Goal: Task Accomplishment & Management: Use online tool/utility

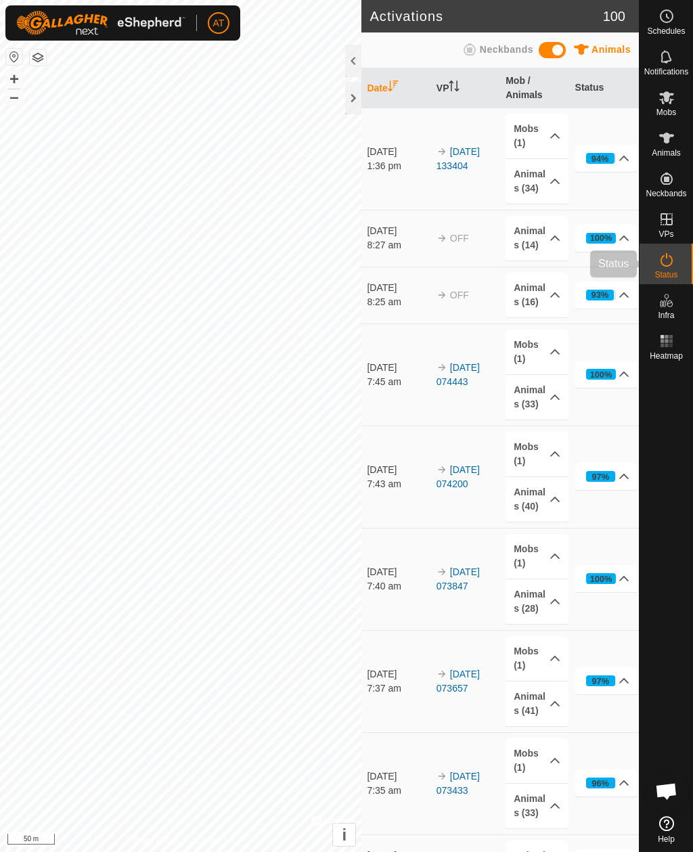
click at [669, 283] on div "Status" at bounding box center [666, 264] width 53 height 41
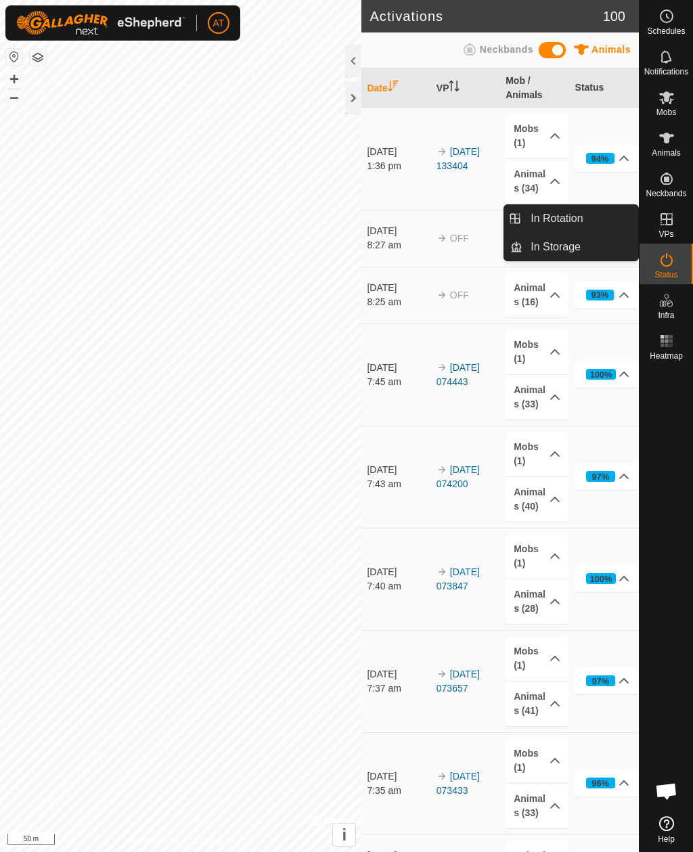
click at [587, 253] on link "In Storage" at bounding box center [581, 247] width 116 height 27
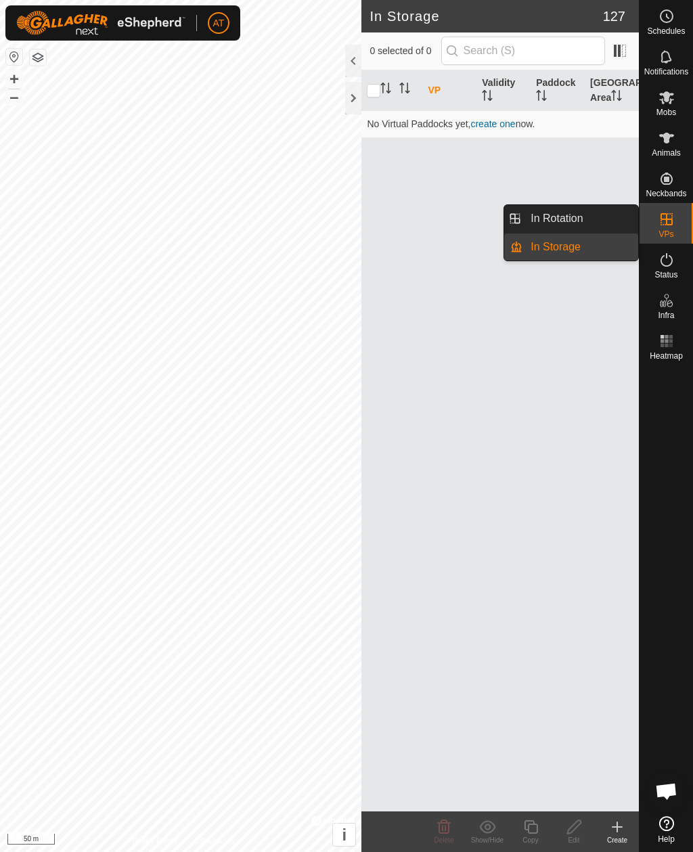
click at [597, 219] on link "In Rotation" at bounding box center [581, 218] width 116 height 27
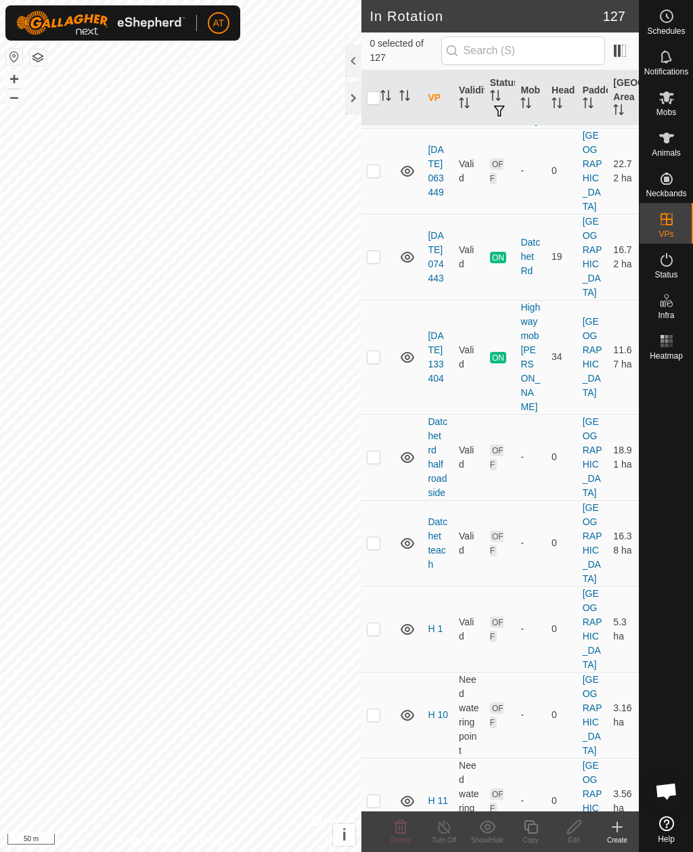
scroll to position [3380, 0]
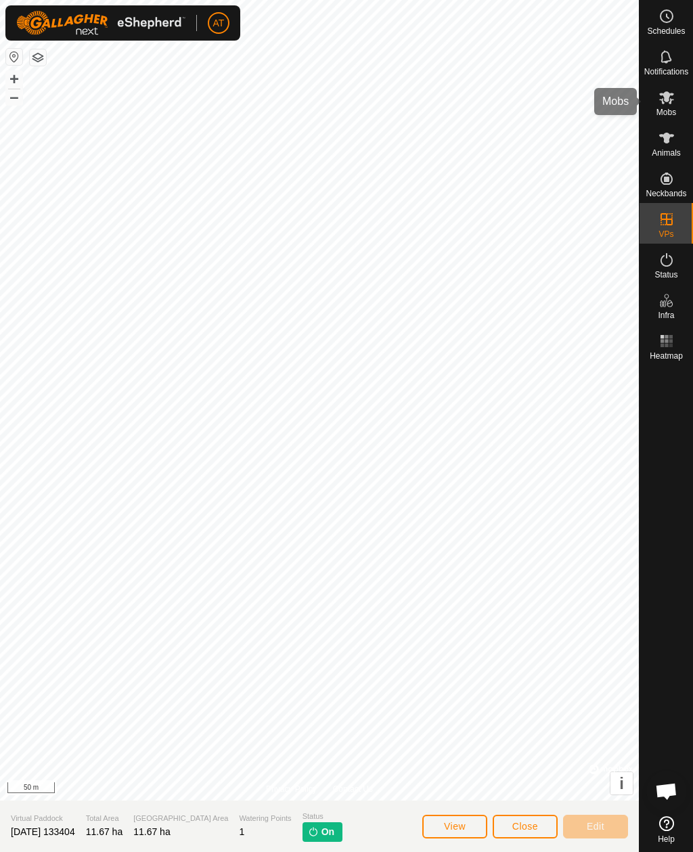
click at [663, 106] on es-mob-svg-icon at bounding box center [667, 98] width 24 height 22
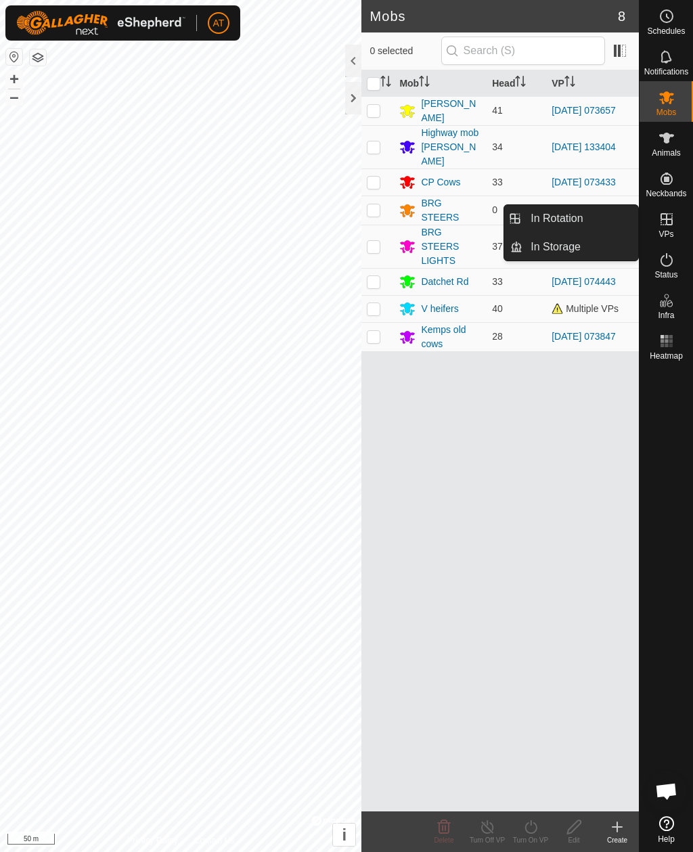
click at [602, 215] on link "In Rotation" at bounding box center [581, 218] width 116 height 27
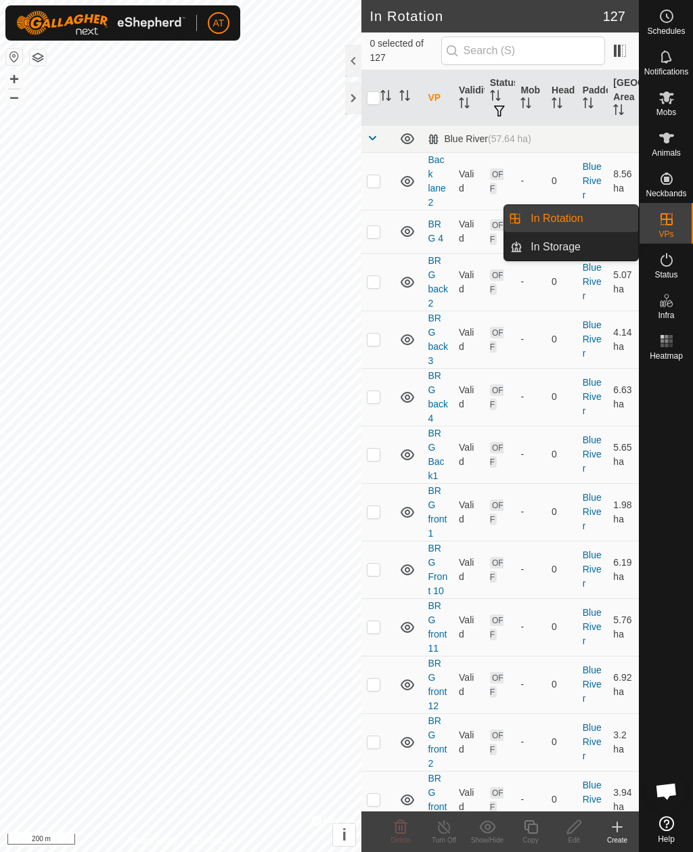
click at [605, 221] on link "In Rotation" at bounding box center [581, 218] width 116 height 27
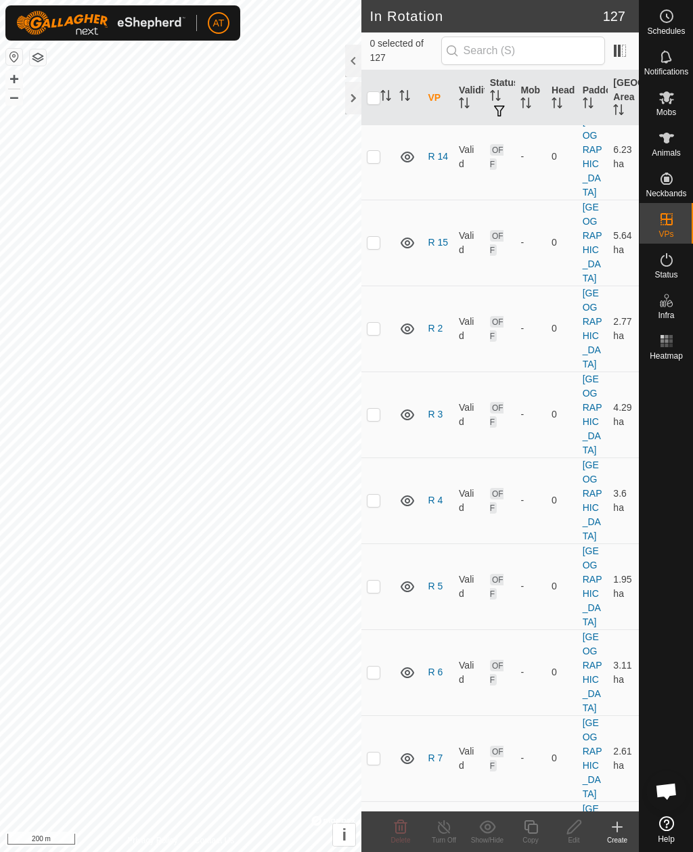
scroll to position [5505, 0]
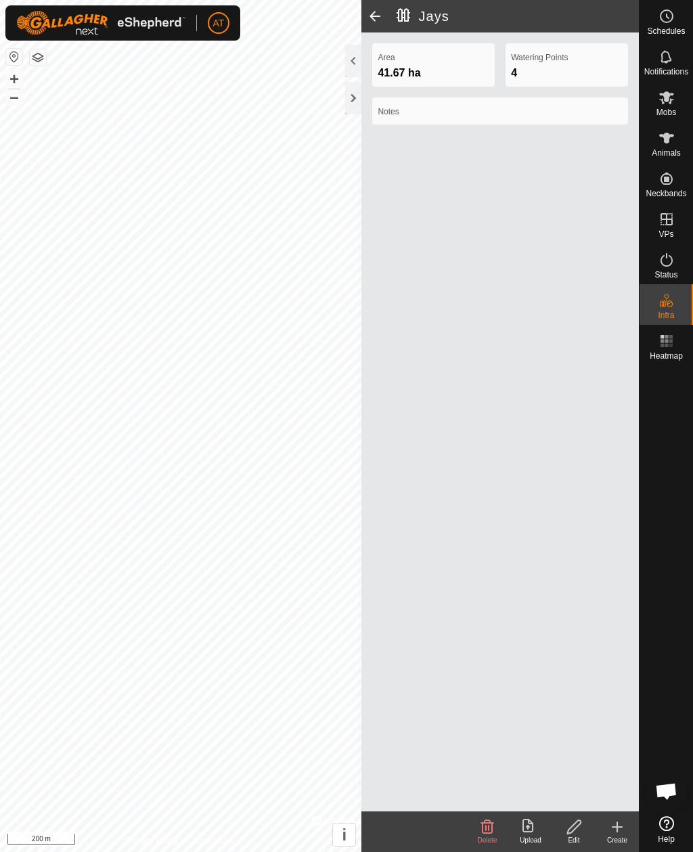
click at [370, 16] on span at bounding box center [375, 16] width 27 height 33
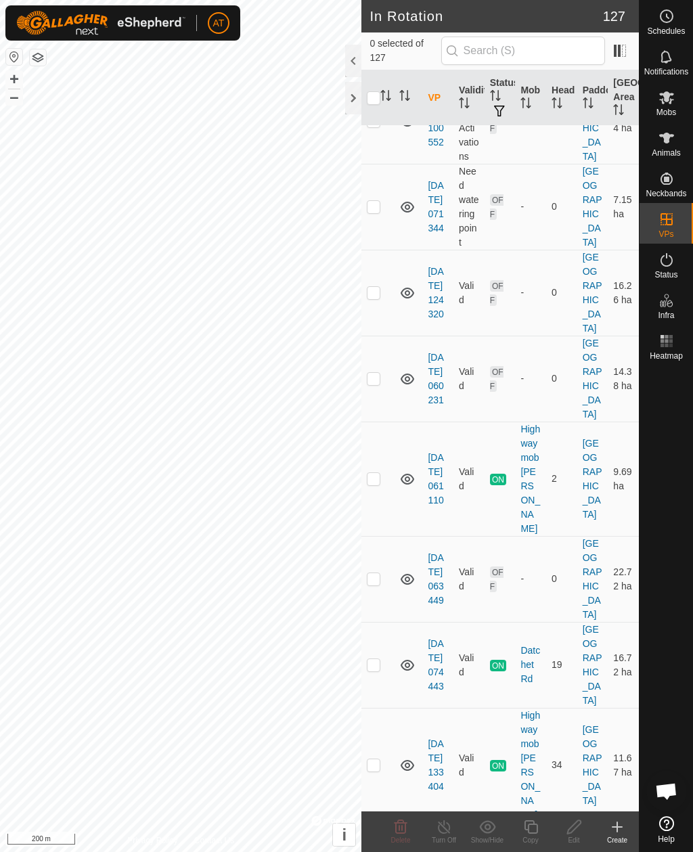
scroll to position [2993, 0]
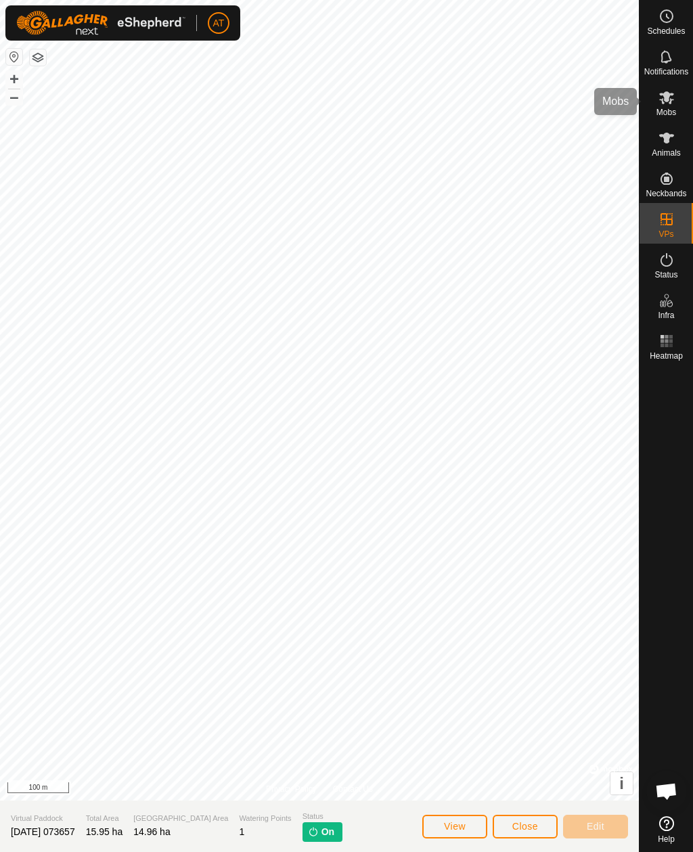
click at [666, 118] on div "Mobs" at bounding box center [666, 101] width 53 height 41
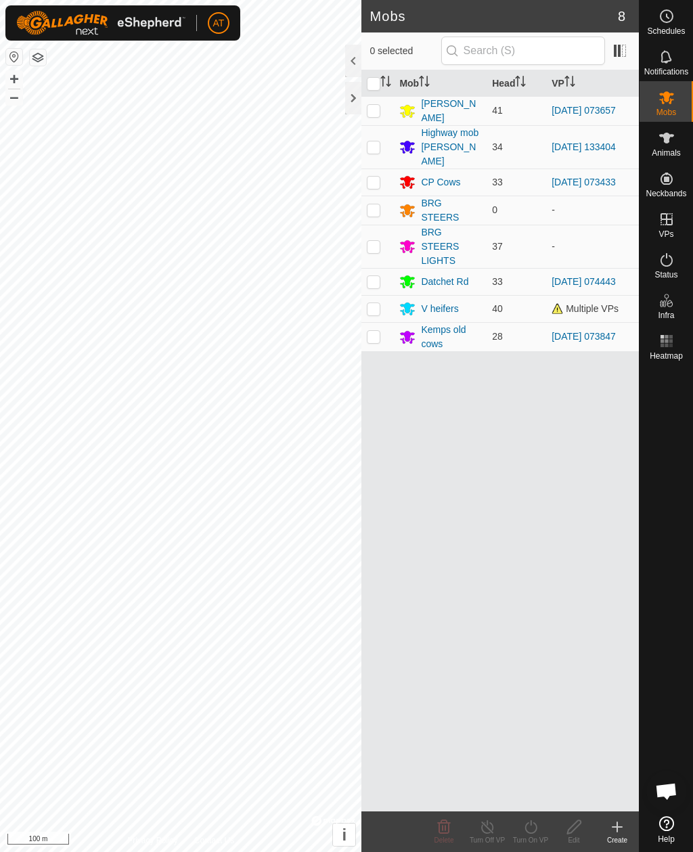
click at [374, 106] on p-checkbox at bounding box center [374, 110] width 14 height 11
checkbox input "true"
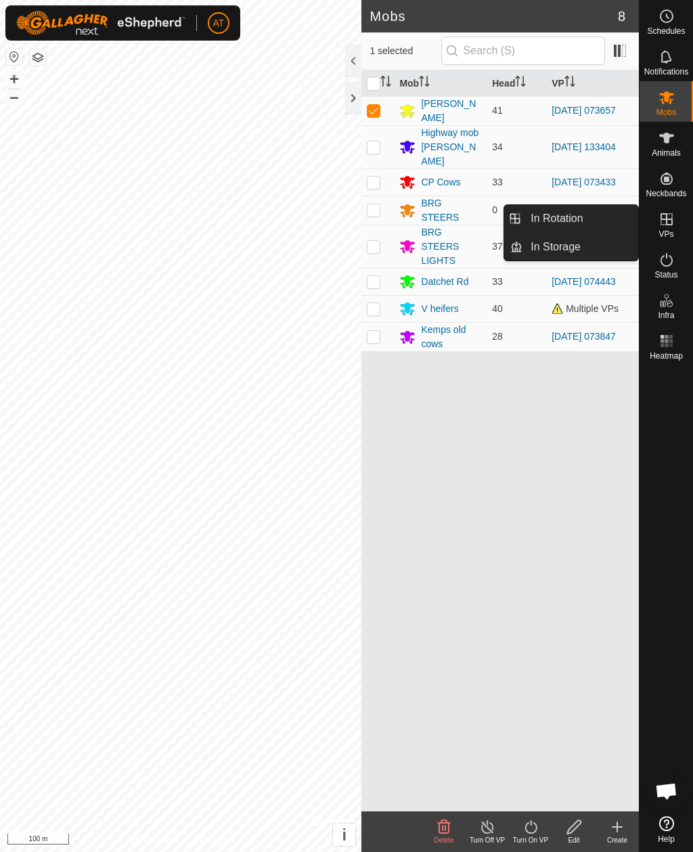
click at [584, 256] on link "In Storage" at bounding box center [581, 247] width 116 height 27
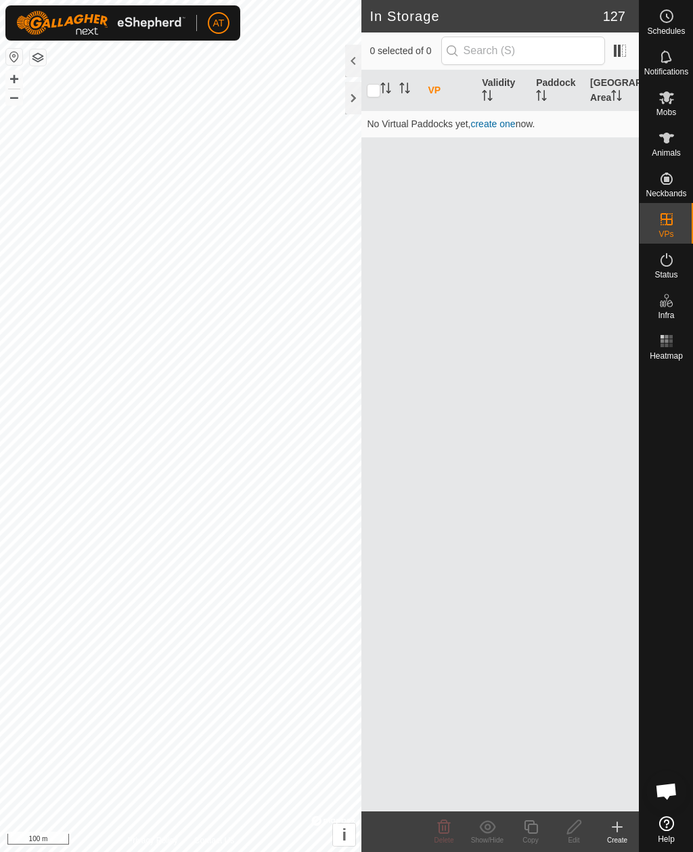
click at [622, 832] on icon at bounding box center [617, 827] width 16 height 16
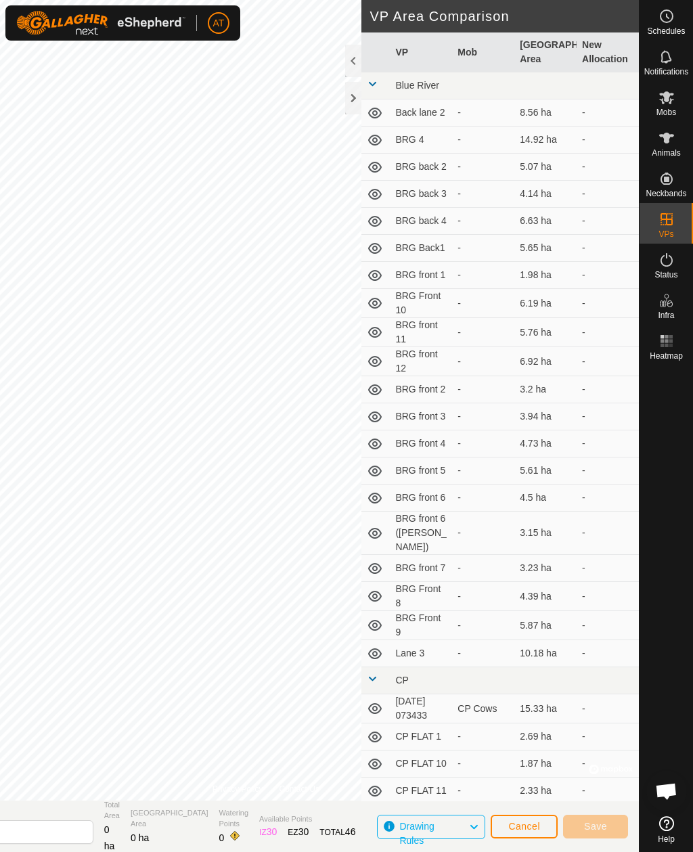
click at [355, 91] on div at bounding box center [353, 98] width 16 height 33
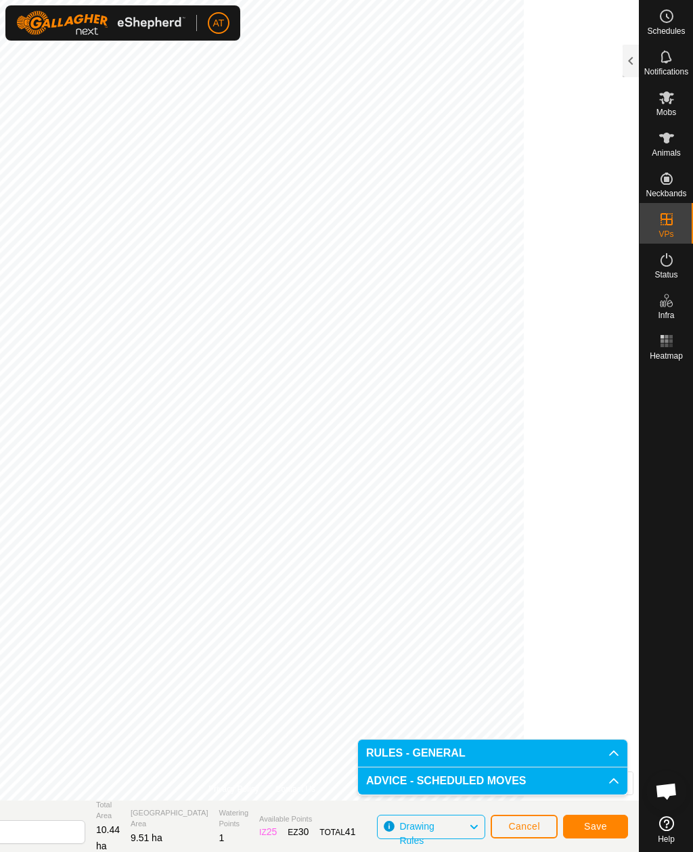
click at [603, 831] on span "Save" at bounding box center [595, 826] width 23 height 11
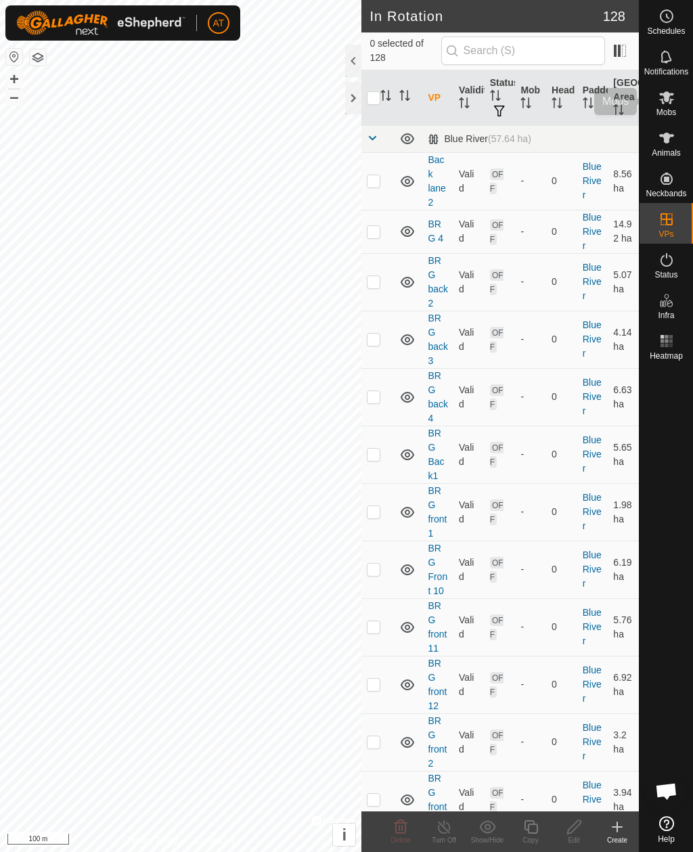
click at [669, 105] on icon at bounding box center [667, 97] width 16 height 16
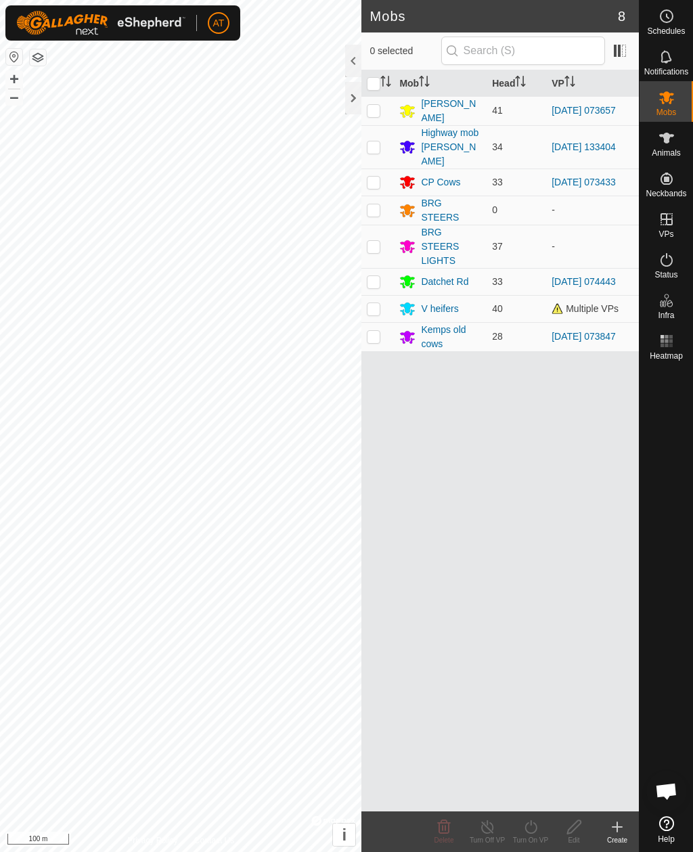
click at [373, 108] on p-checkbox at bounding box center [374, 110] width 14 height 11
checkbox input "true"
click at [535, 825] on icon at bounding box center [531, 827] width 17 height 16
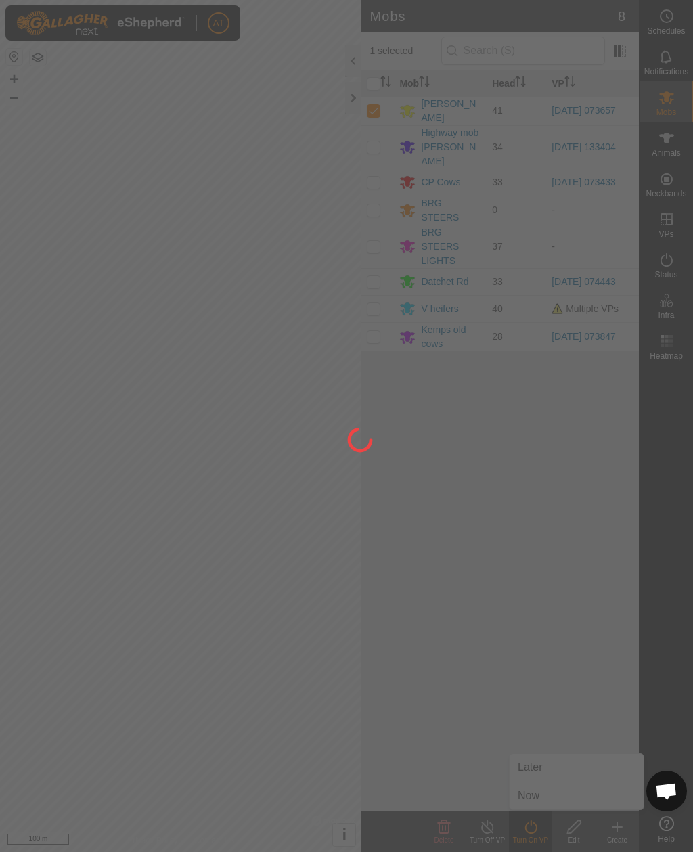
click at [534, 801] on div at bounding box center [346, 426] width 693 height 852
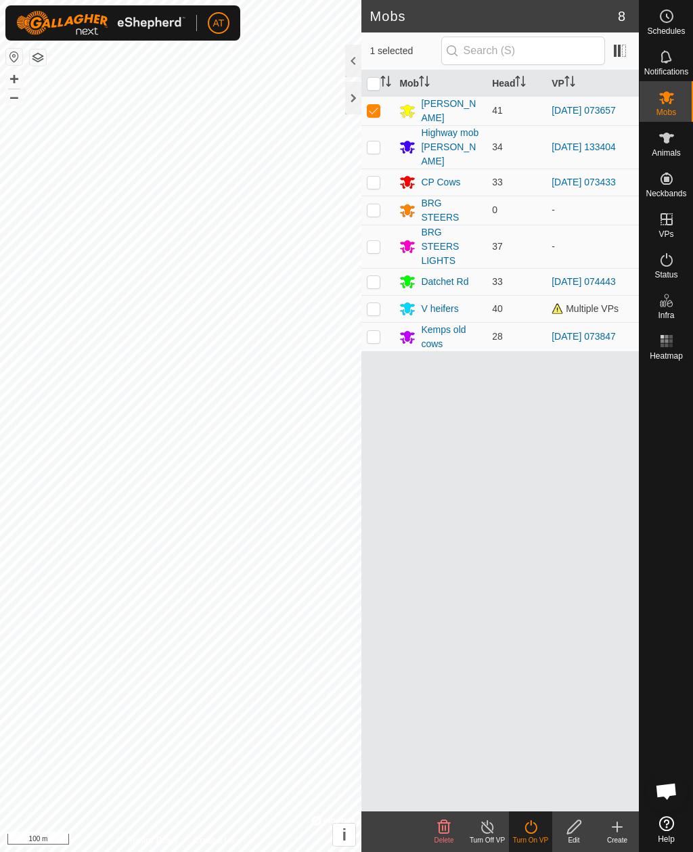
click at [536, 831] on icon at bounding box center [531, 828] width 12 height 14
click at [532, 827] on icon at bounding box center [531, 827] width 17 height 16
click at [530, 798] on span "Now" at bounding box center [529, 796] width 22 height 16
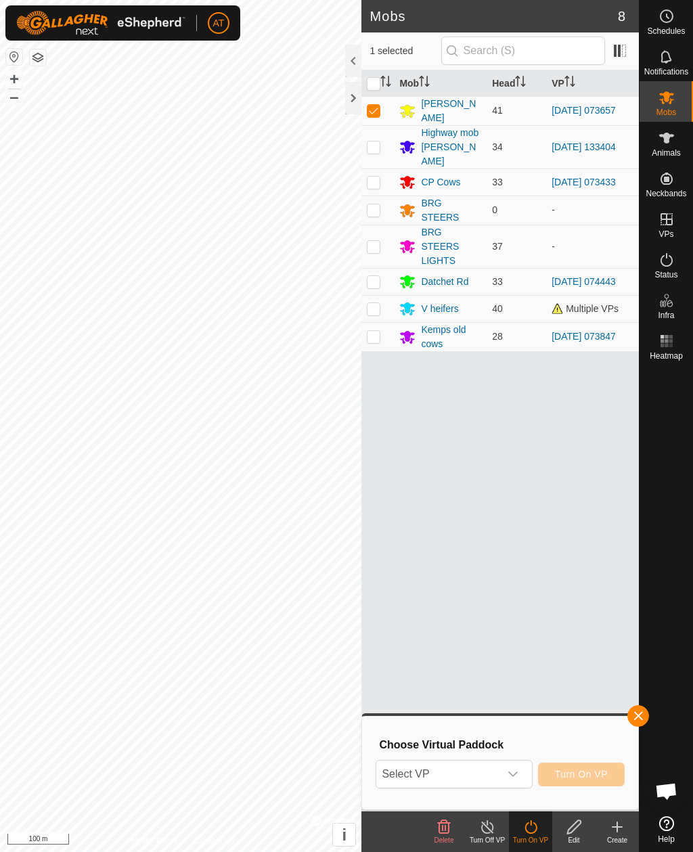
click at [475, 777] on span "Select VP" at bounding box center [437, 774] width 123 height 27
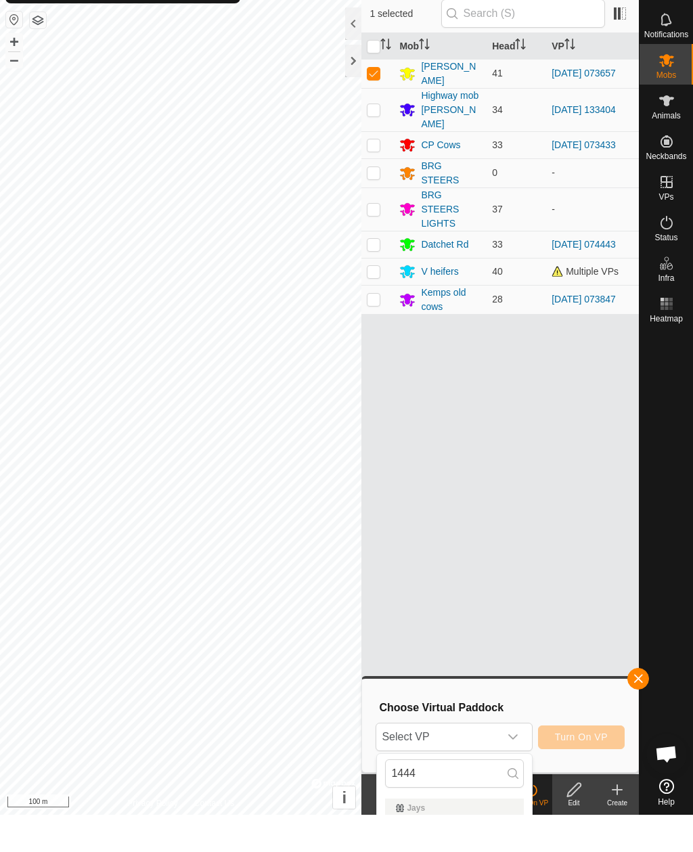
scroll to position [37, 0]
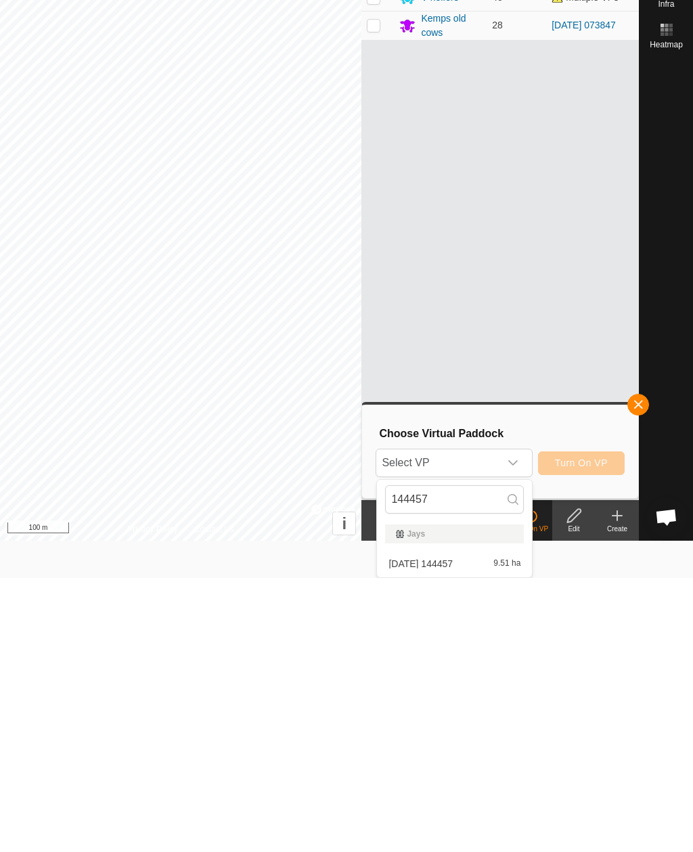
type input "144457"
click at [477, 830] on div "2025-10-01 144457 9.51 ha" at bounding box center [454, 838] width 139 height 16
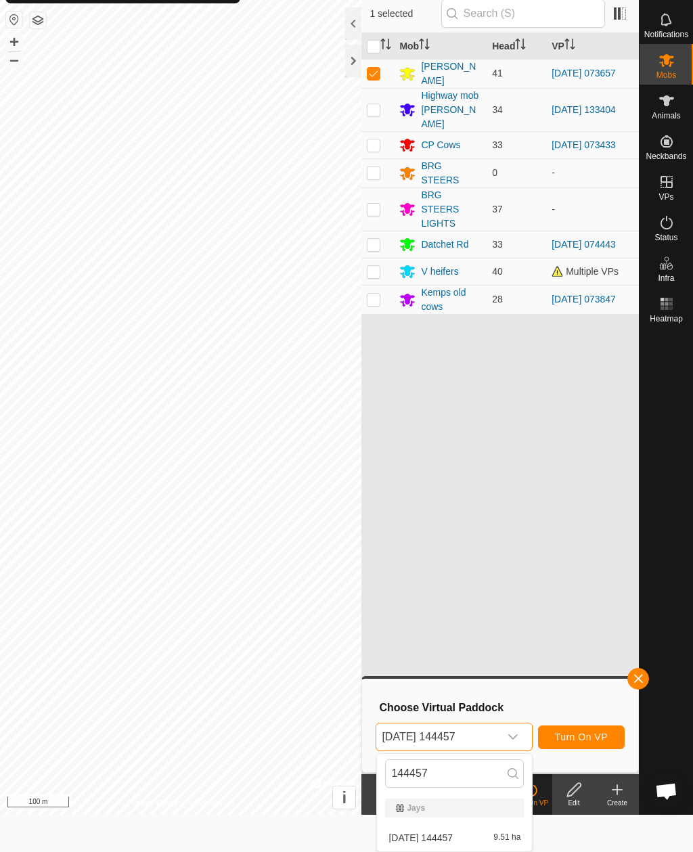
scroll to position [0, 0]
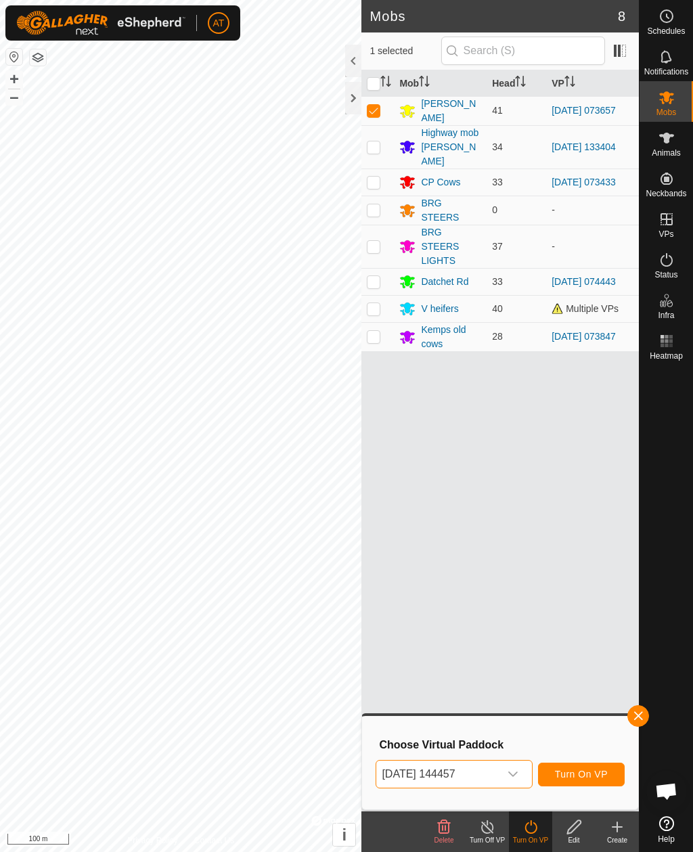
click at [602, 775] on span "Turn On VP" at bounding box center [581, 774] width 53 height 11
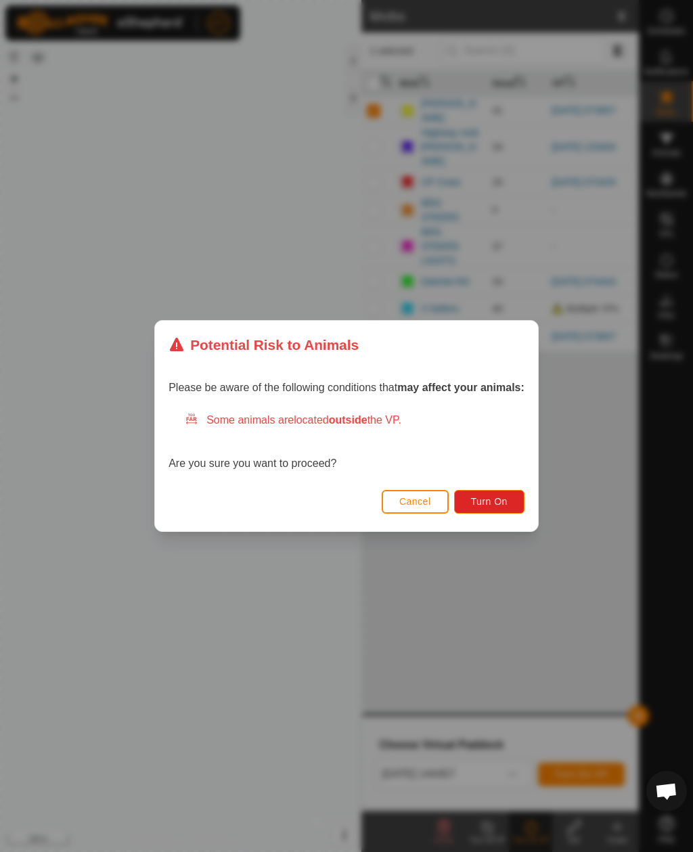
click at [505, 503] on span "Turn On" at bounding box center [489, 501] width 37 height 11
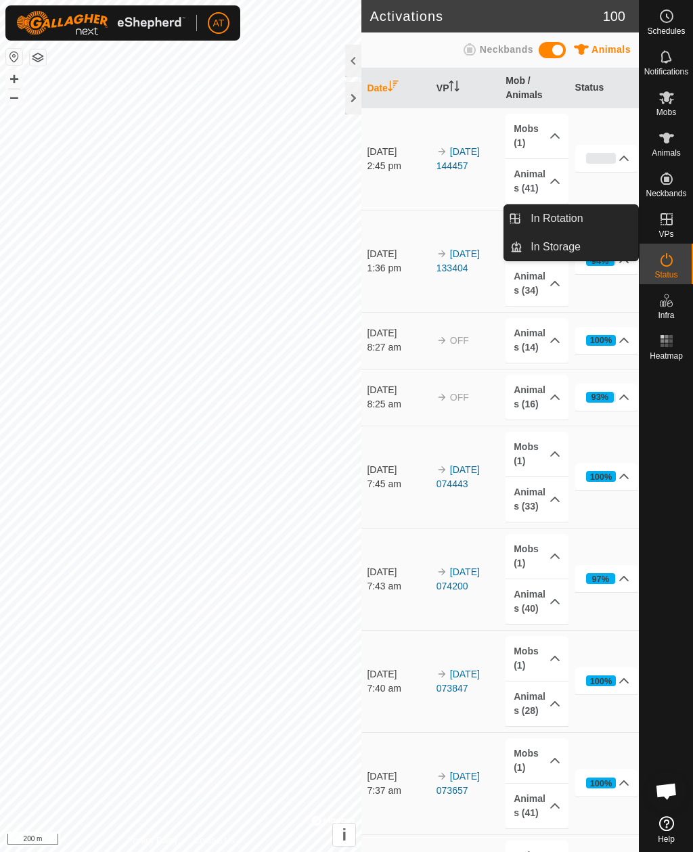
click at [590, 211] on link "In Rotation" at bounding box center [581, 218] width 116 height 27
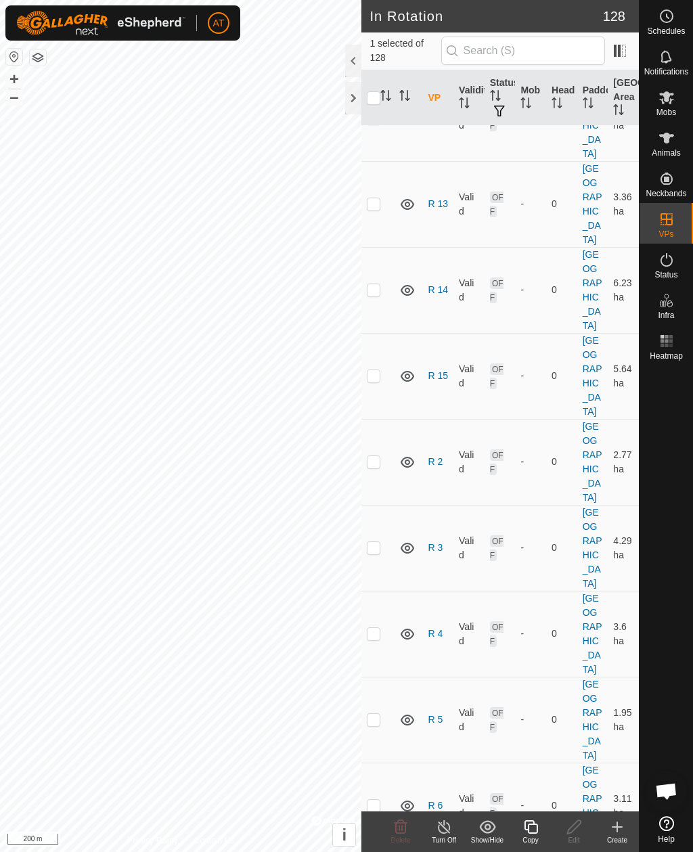
scroll to position [5443, 0]
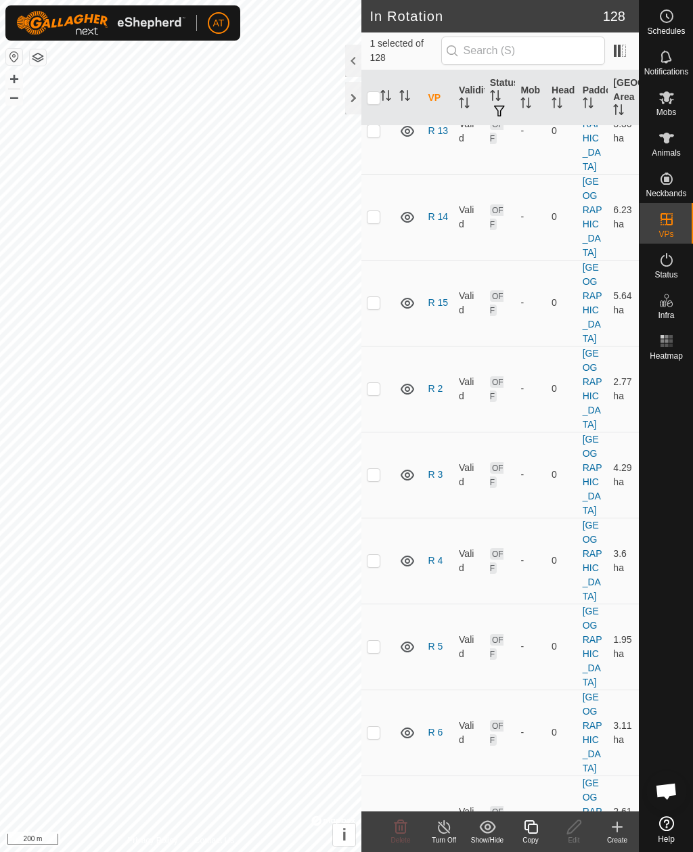
checkbox input "false"
checkbox input "true"
click at [443, 824] on icon at bounding box center [444, 827] width 17 height 16
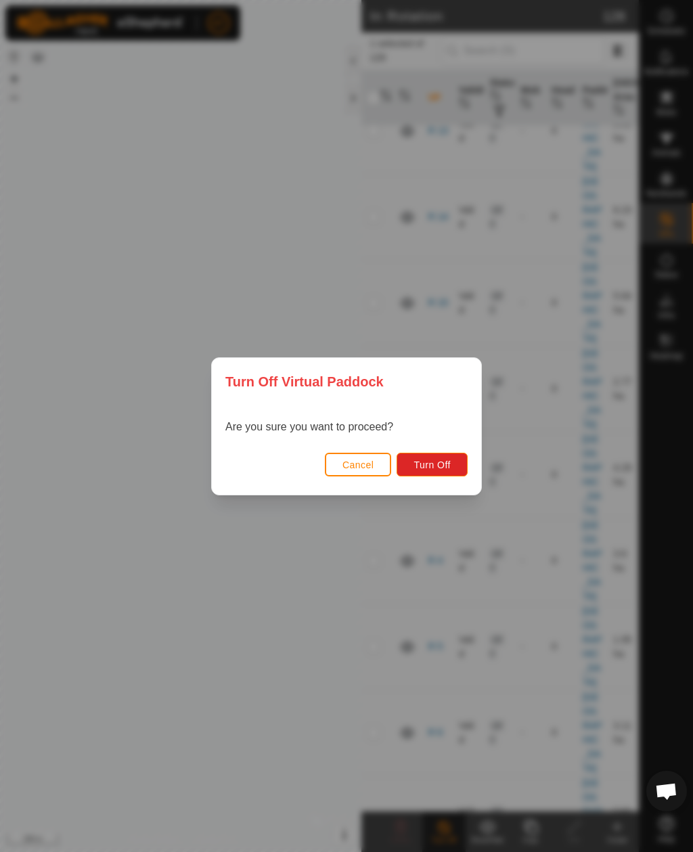
click at [459, 459] on button "Turn Off" at bounding box center [432, 465] width 71 height 24
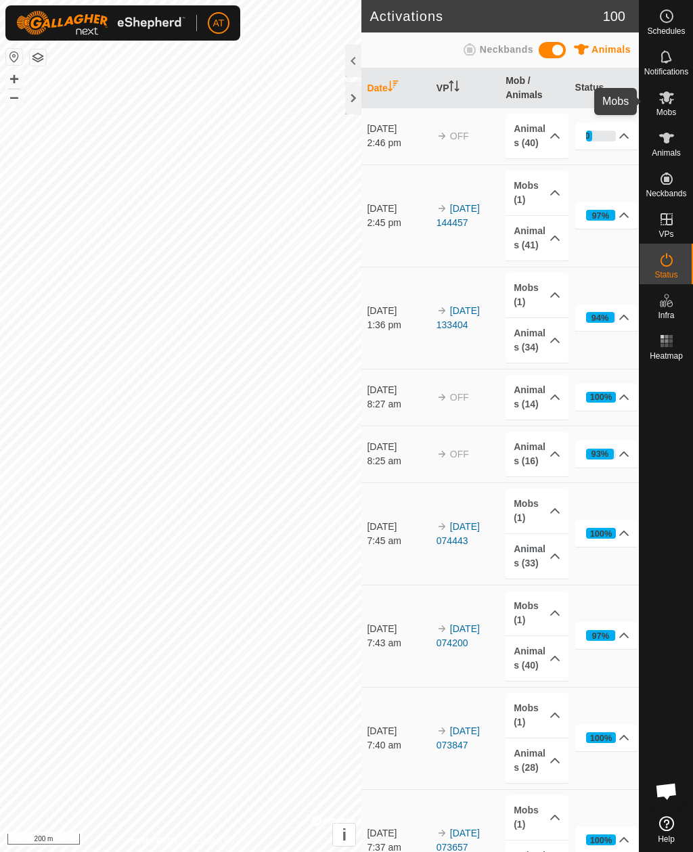
click at [660, 106] on es-mob-svg-icon at bounding box center [667, 98] width 24 height 22
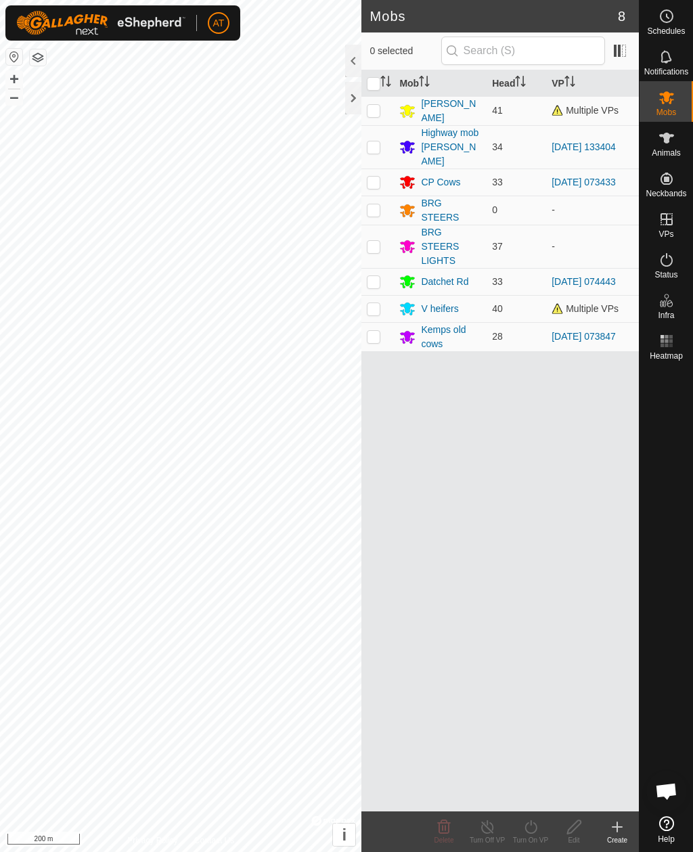
click at [378, 303] on td at bounding box center [378, 308] width 33 height 27
checkbox input "true"
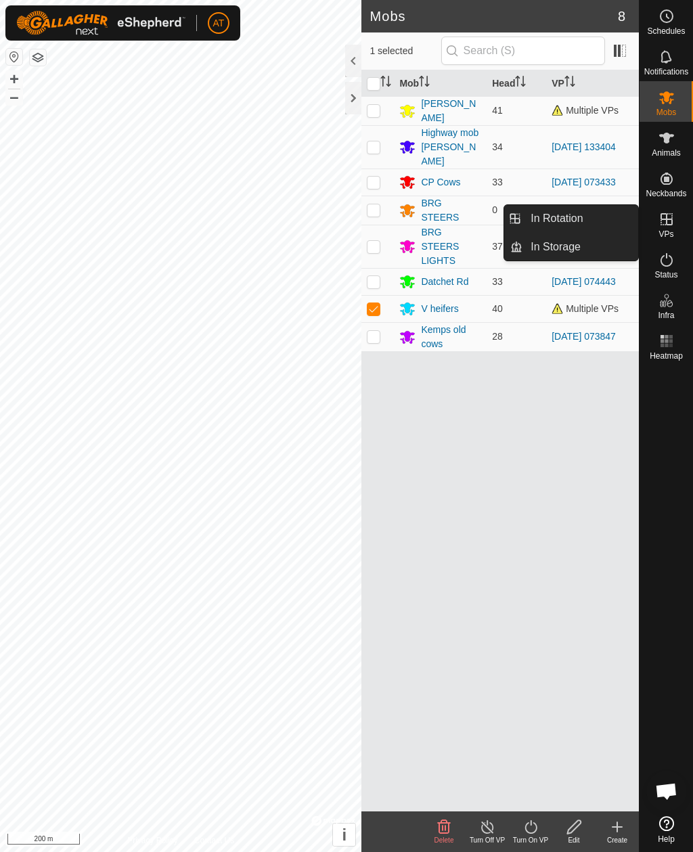
click at [573, 252] on span "In Storage" at bounding box center [556, 247] width 50 height 16
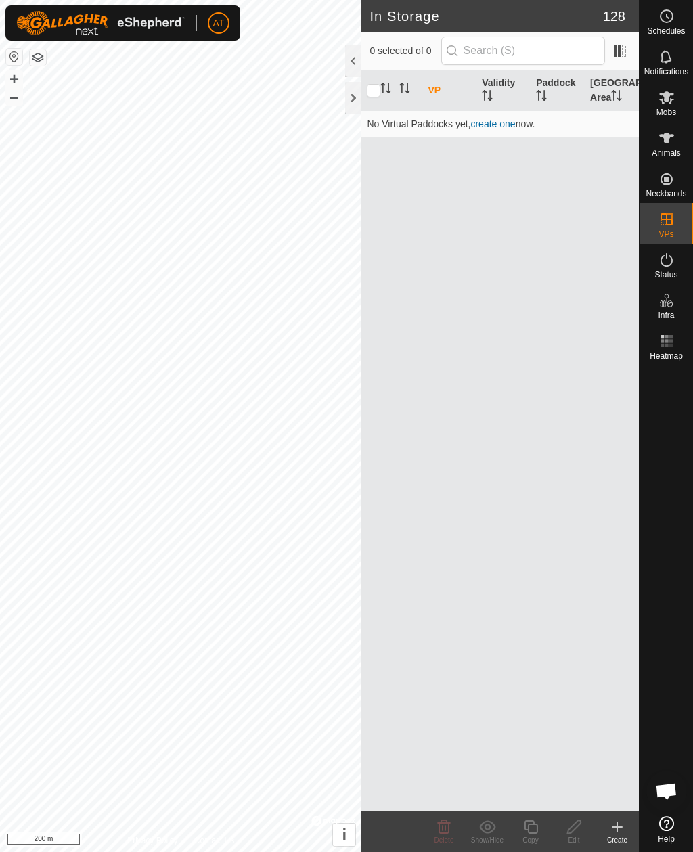
click at [622, 827] on icon at bounding box center [617, 827] width 9 height 0
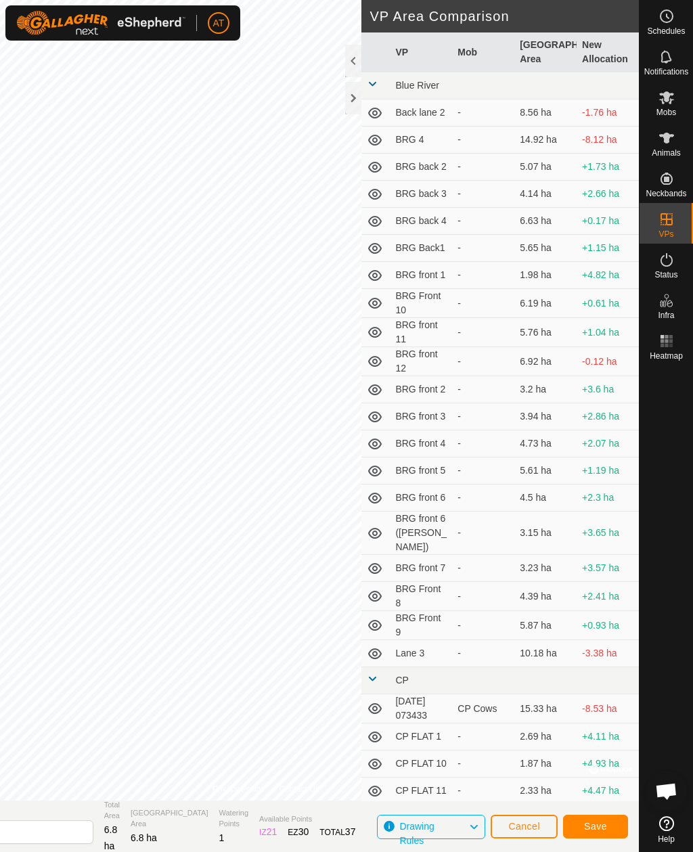
click at [590, 829] on span "Save" at bounding box center [595, 826] width 23 height 11
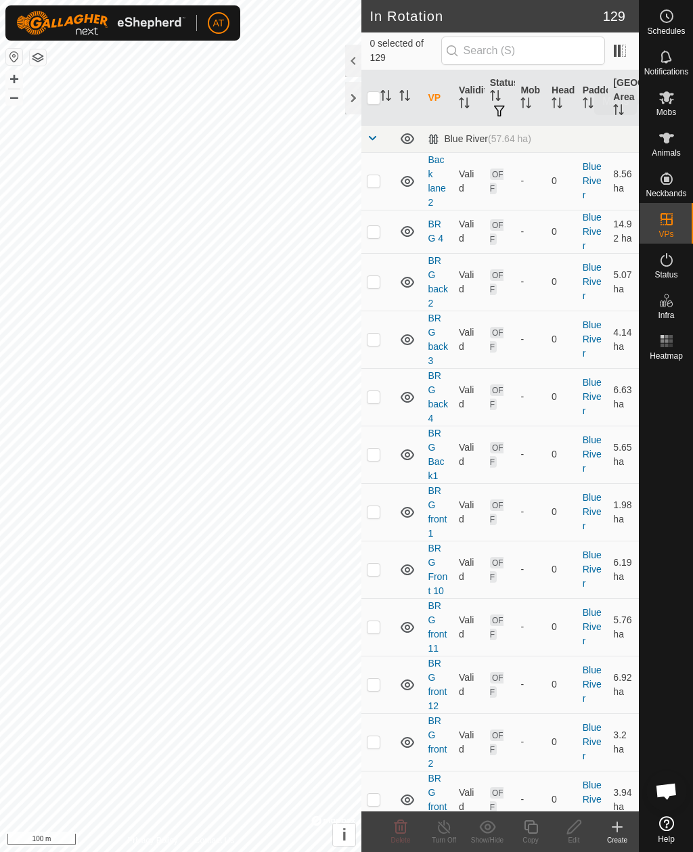
click at [666, 100] on icon at bounding box center [666, 97] width 15 height 13
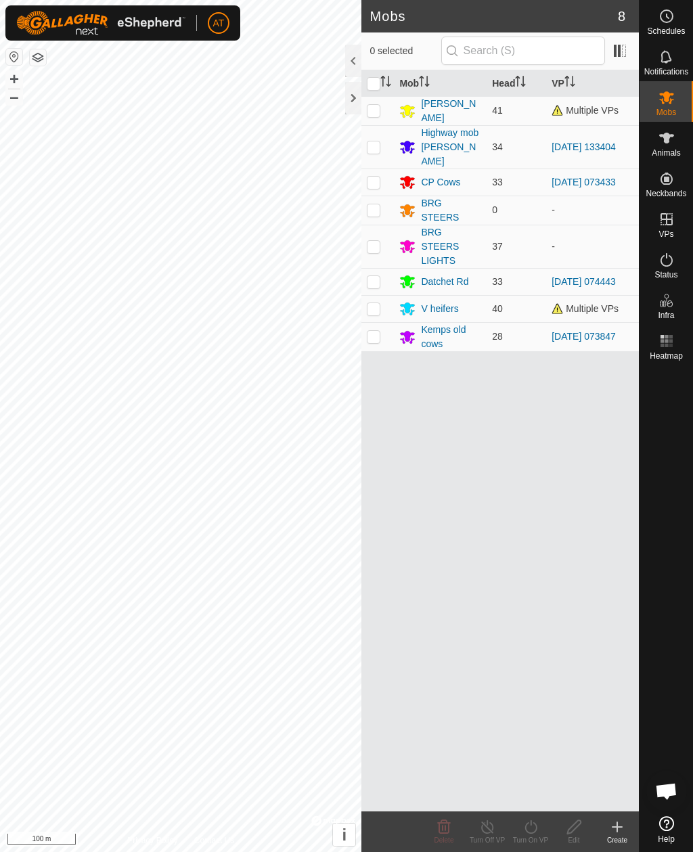
click at [351, 100] on div at bounding box center [353, 98] width 16 height 33
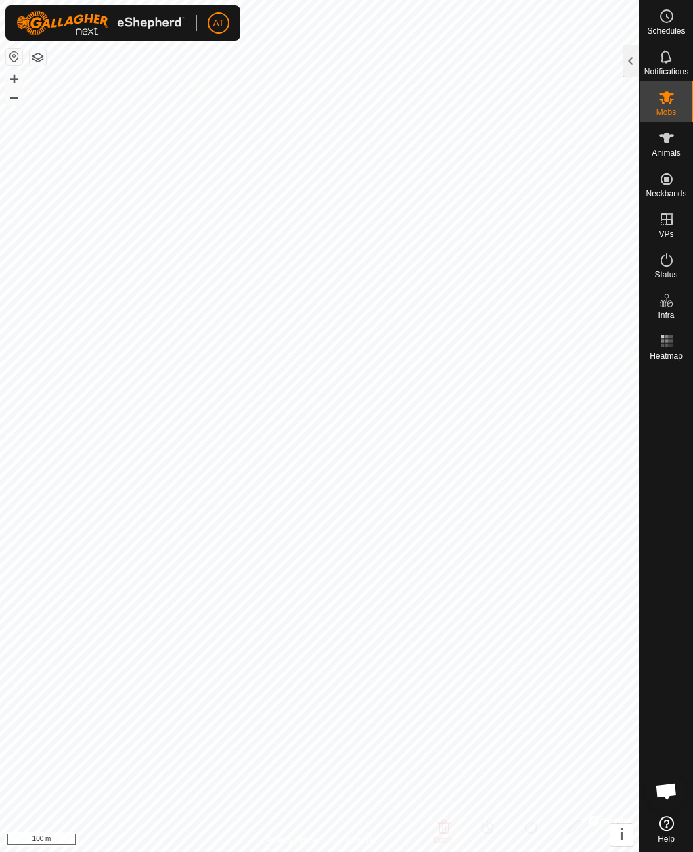
click at [628, 58] on div at bounding box center [631, 61] width 16 height 33
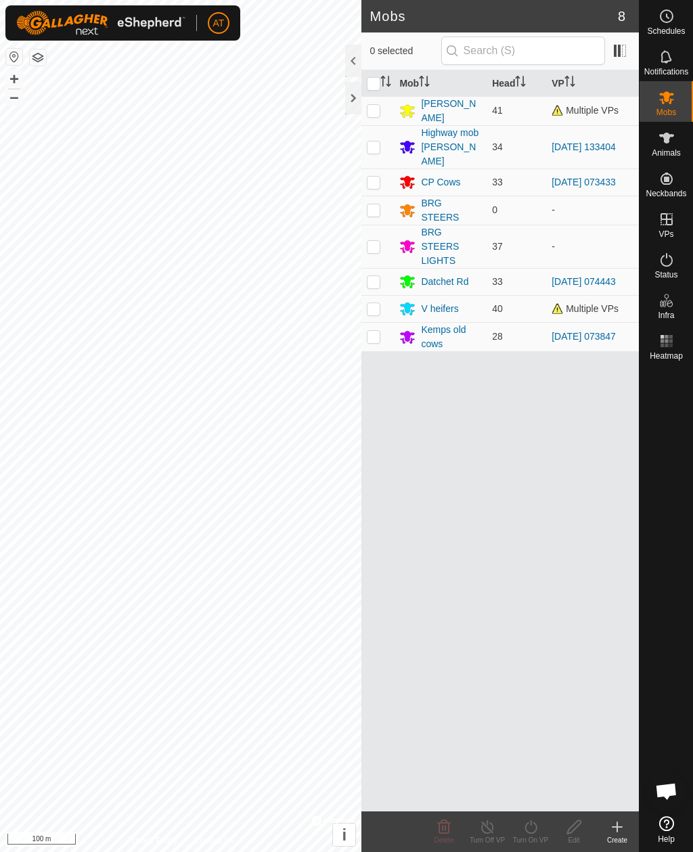
click at [374, 303] on p-checkbox at bounding box center [374, 308] width 14 height 11
checkbox input "true"
click at [532, 833] on icon at bounding box center [531, 828] width 12 height 14
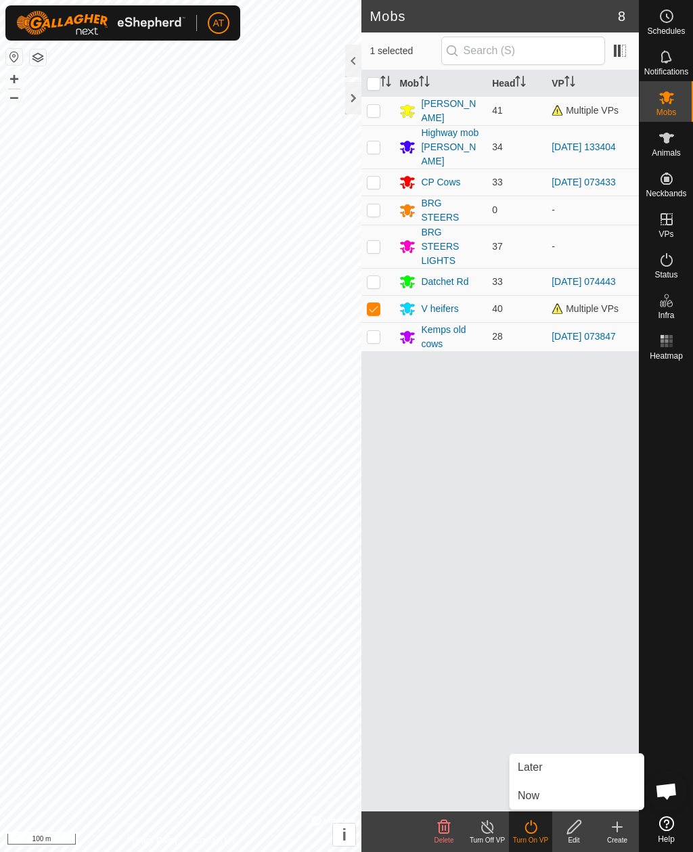
click at [536, 797] on span "Now" at bounding box center [529, 796] width 22 height 16
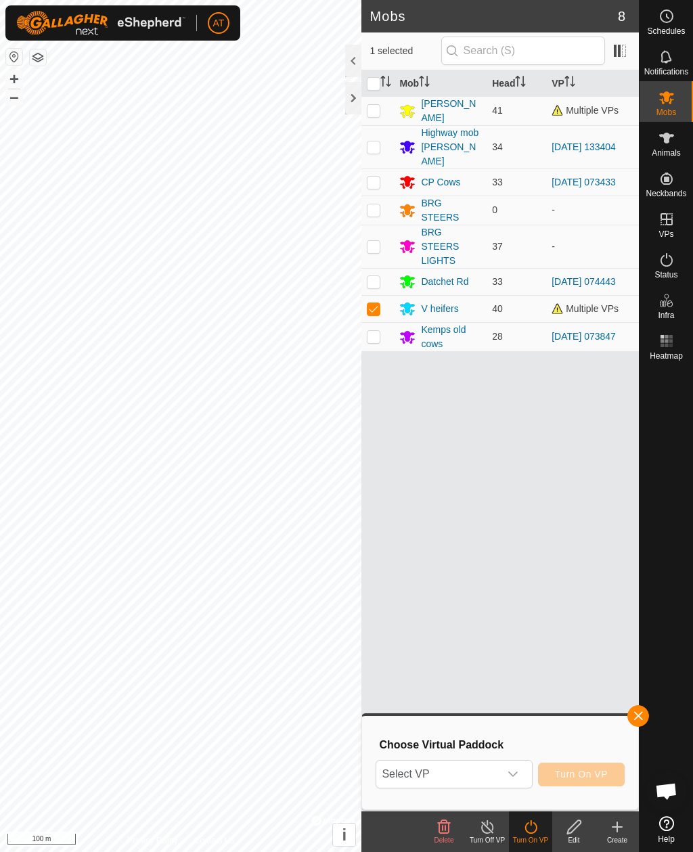
click at [458, 775] on span "Select VP" at bounding box center [437, 774] width 123 height 27
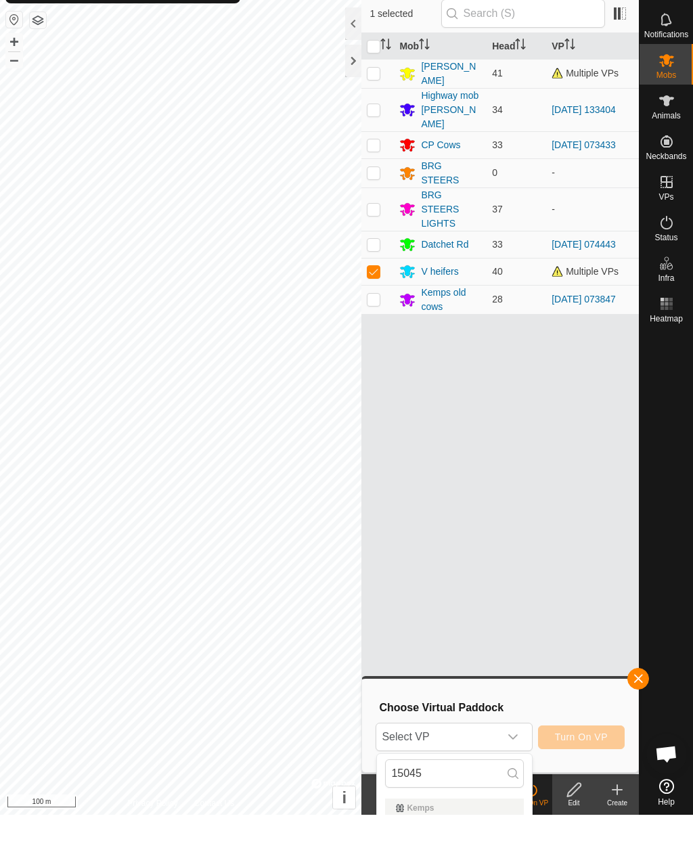
scroll to position [37, 0]
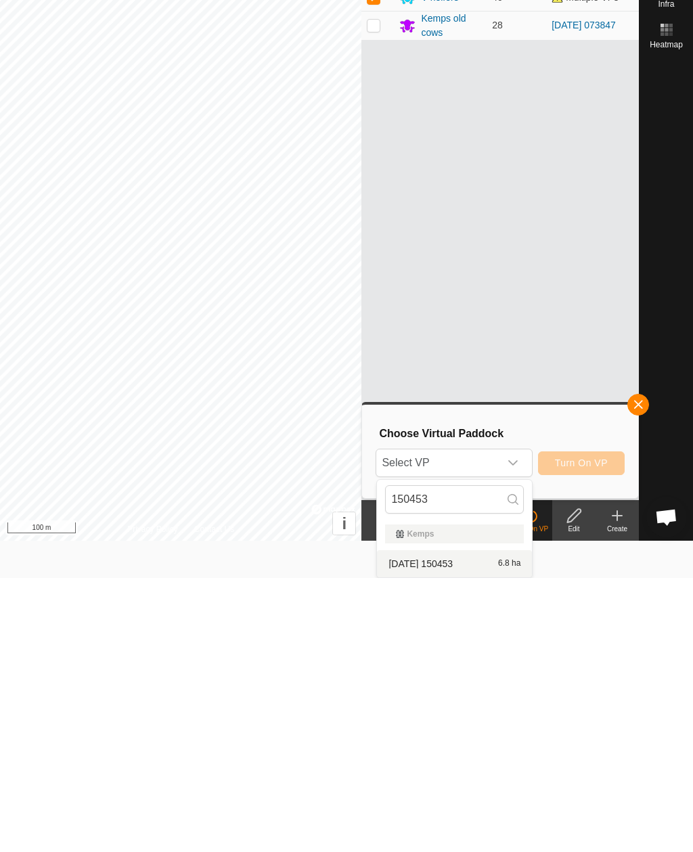
type input "150453"
click at [453, 833] on span "[DATE] 150453" at bounding box center [421, 837] width 64 height 9
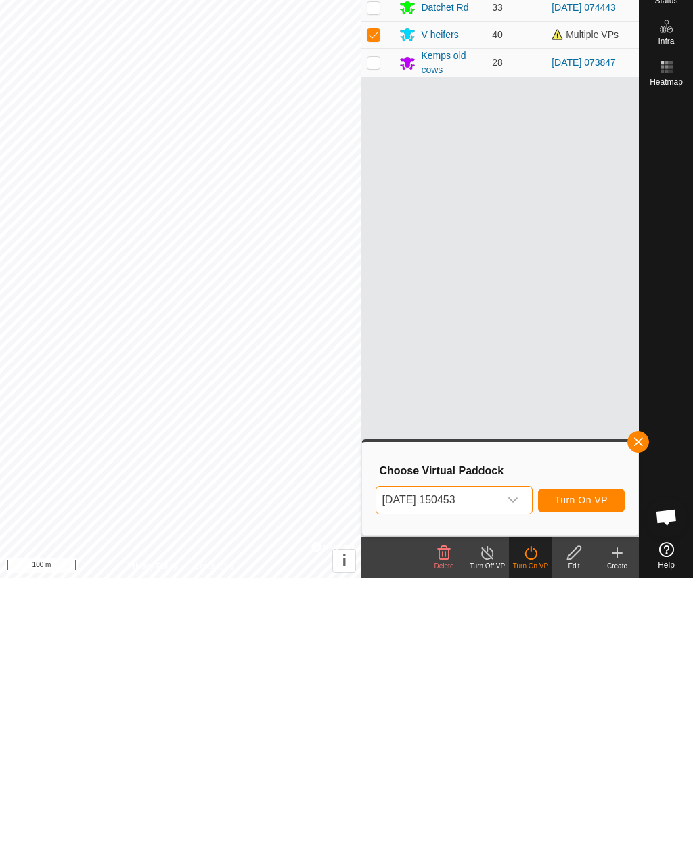
scroll to position [0, 0]
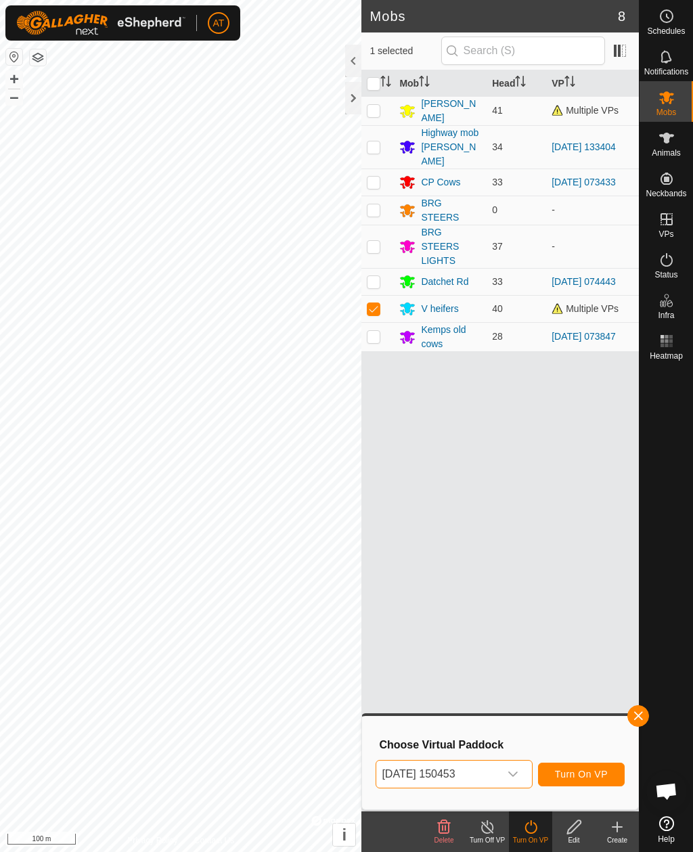
click at [587, 770] on span "Turn On VP" at bounding box center [581, 774] width 53 height 11
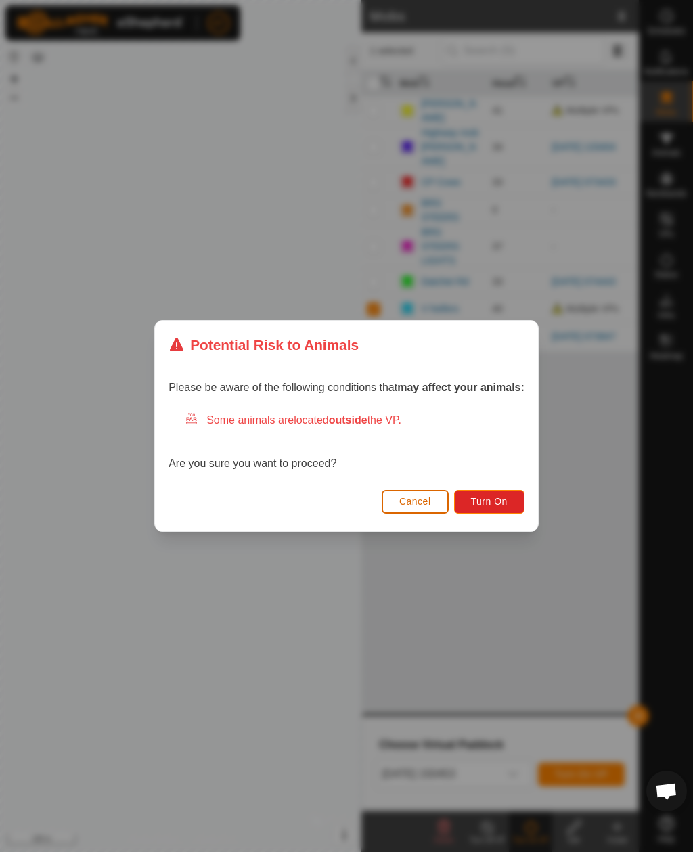
click at [494, 492] on button "Turn On" at bounding box center [489, 502] width 70 height 24
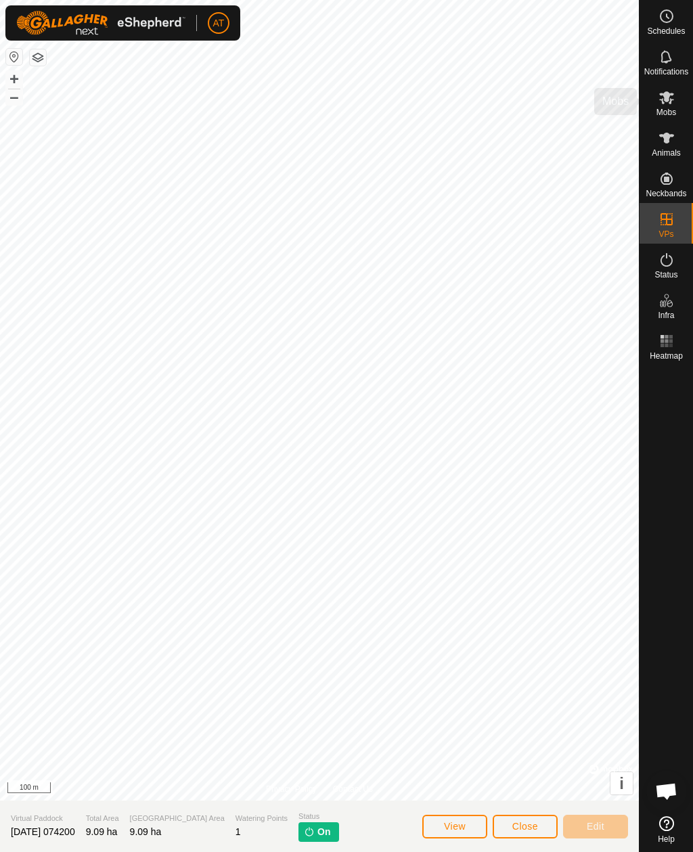
click at [676, 93] on es-mob-svg-icon at bounding box center [667, 98] width 24 height 22
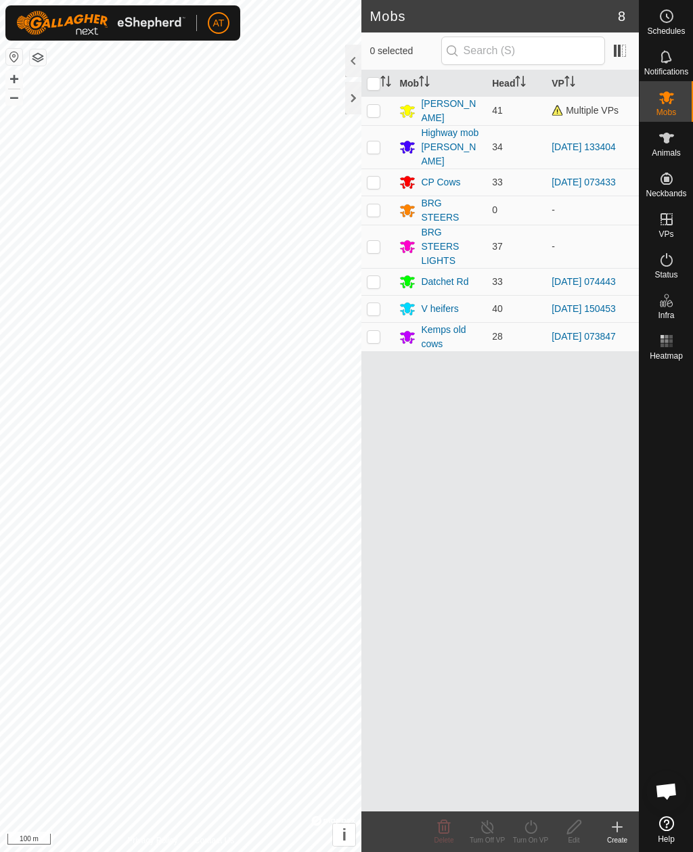
click at [376, 304] on td at bounding box center [378, 308] width 33 height 27
checkbox input "true"
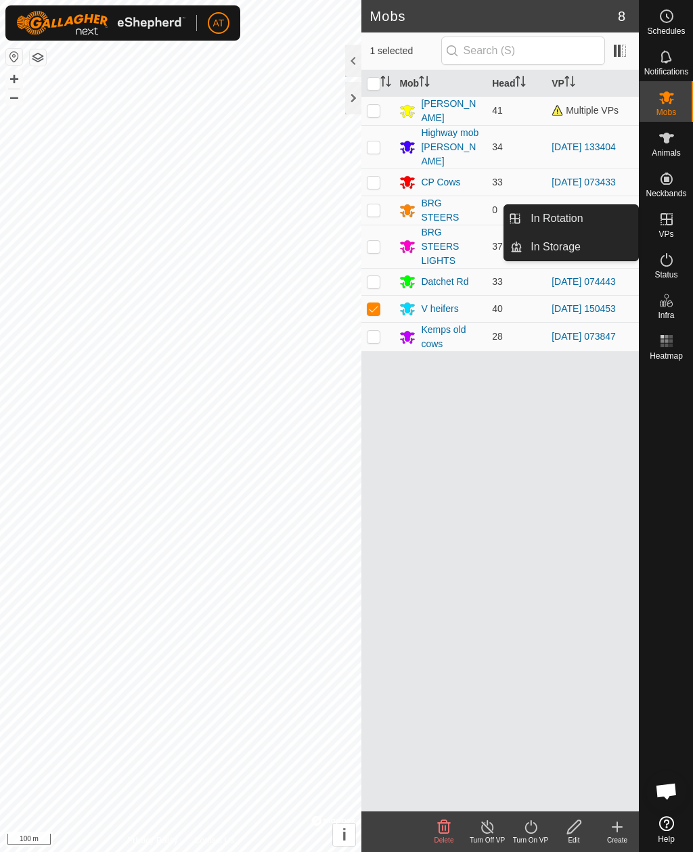
click at [564, 247] on span "In Storage" at bounding box center [556, 247] width 50 height 16
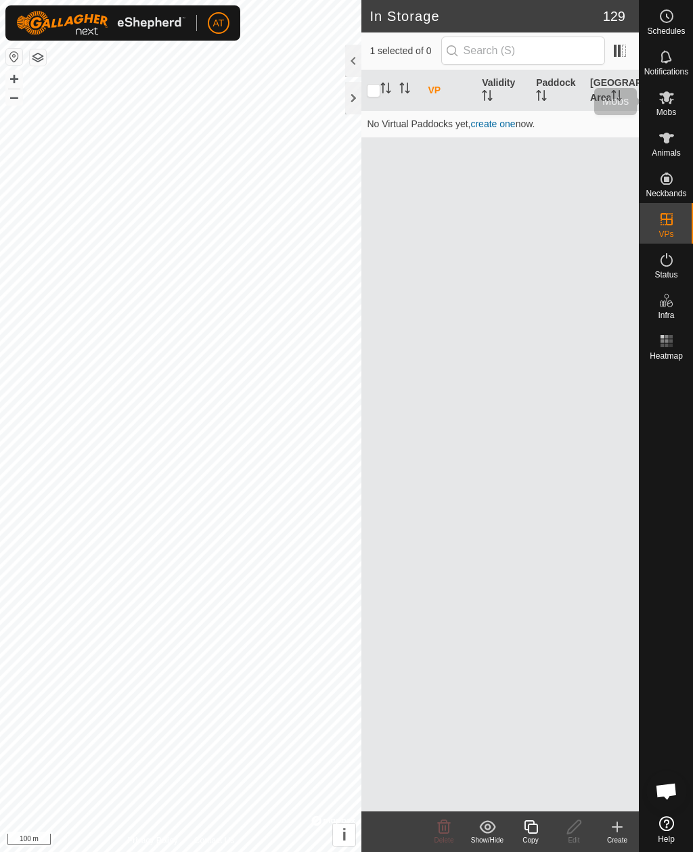
click at [666, 106] on es-mob-svg-icon at bounding box center [667, 98] width 24 height 22
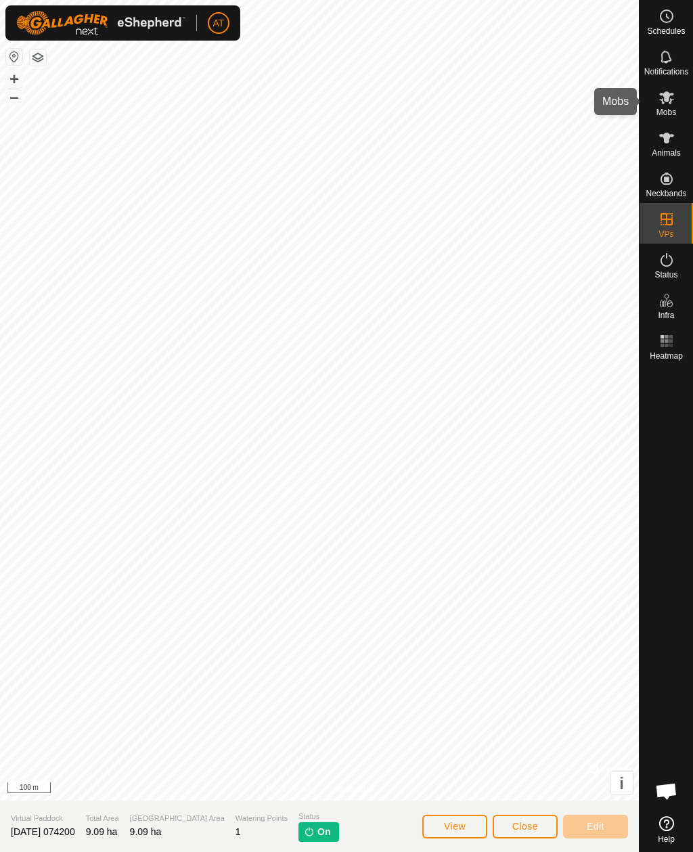
click at [666, 105] on icon at bounding box center [667, 97] width 16 height 16
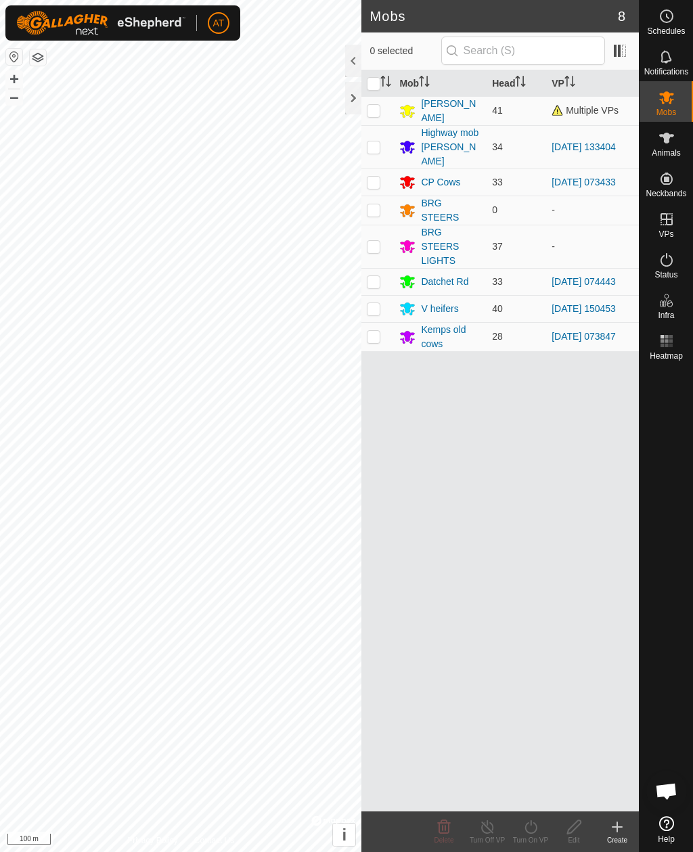
click at [372, 303] on p-checkbox at bounding box center [374, 308] width 14 height 11
click at [385, 295] on td at bounding box center [378, 308] width 33 height 27
click at [379, 303] on p-checkbox at bounding box center [374, 308] width 14 height 11
checkbox input "true"
click at [490, 830] on line at bounding box center [487, 828] width 11 height 11
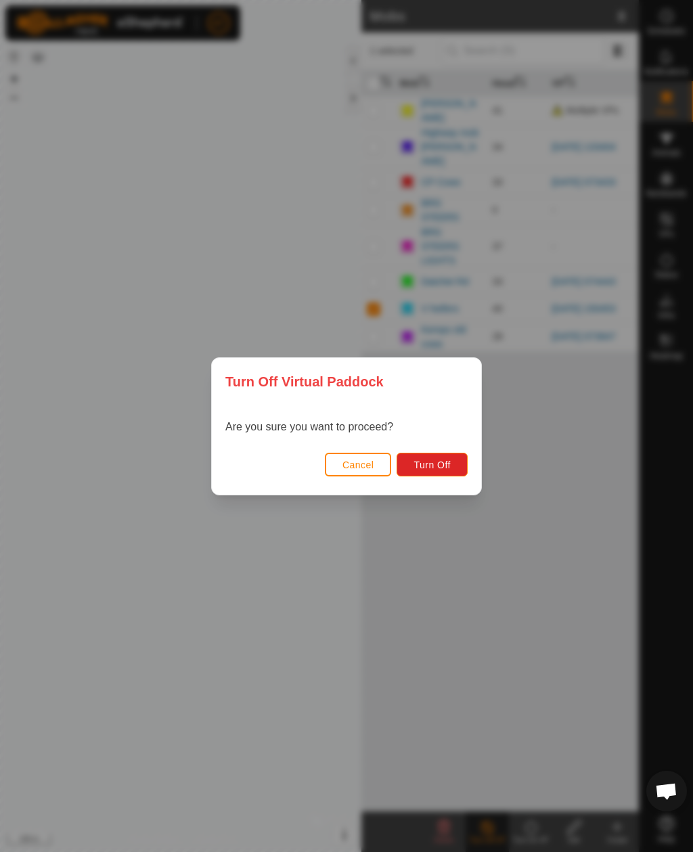
click at [298, 690] on div "Turn Off Virtual Paddock Are you sure you want to proceed? Cancel Turn Off" at bounding box center [346, 426] width 693 height 852
click at [352, 465] on span "Cancel" at bounding box center [359, 465] width 32 height 11
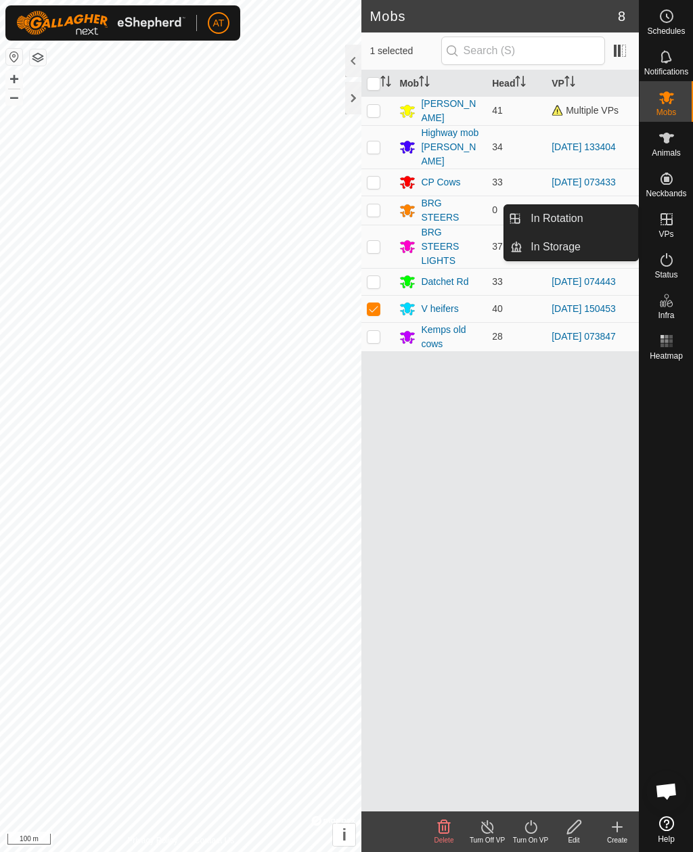
click at [570, 255] on span "In Storage" at bounding box center [556, 247] width 50 height 16
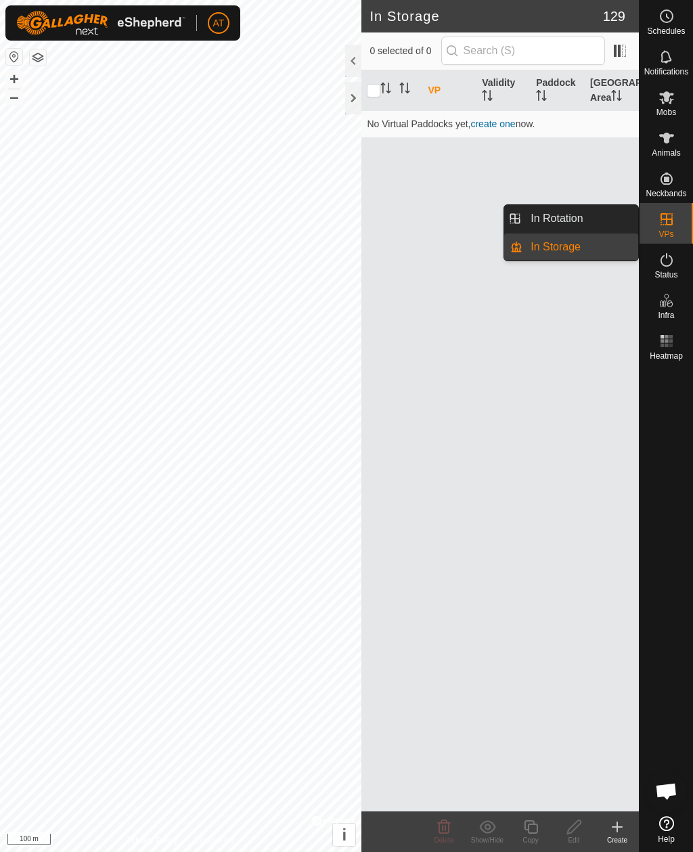
click at [587, 219] on link "In Rotation" at bounding box center [581, 218] width 116 height 27
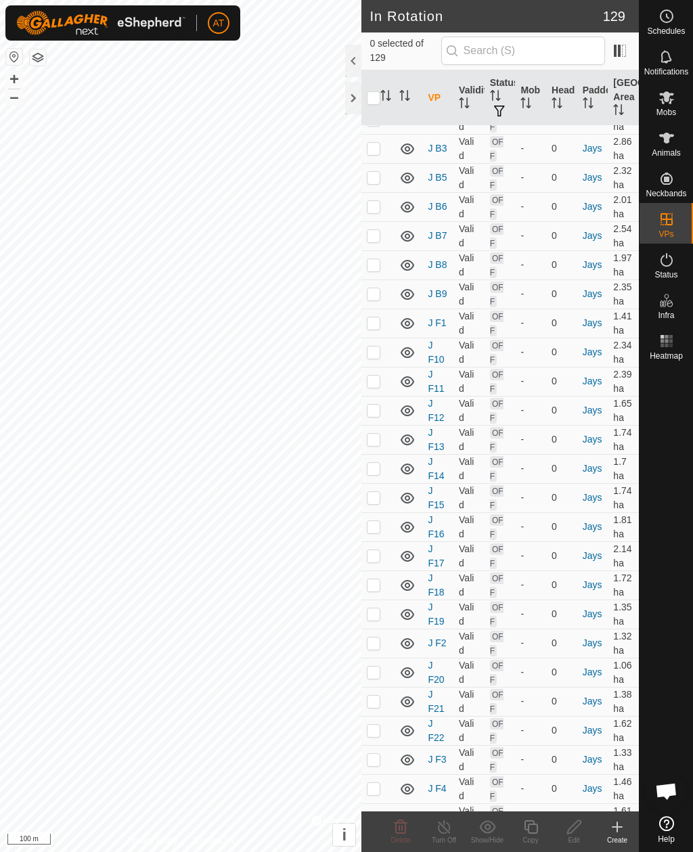
scroll to position [6745, 0]
checkbox input "true"
click at [446, 827] on icon at bounding box center [444, 827] width 17 height 16
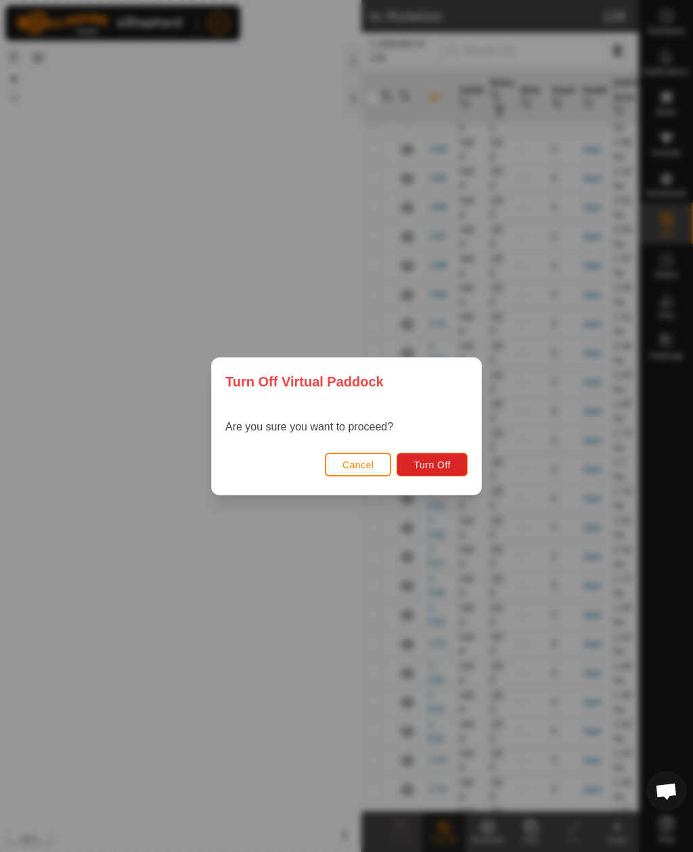
click at [440, 475] on button "Turn Off" at bounding box center [432, 465] width 71 height 24
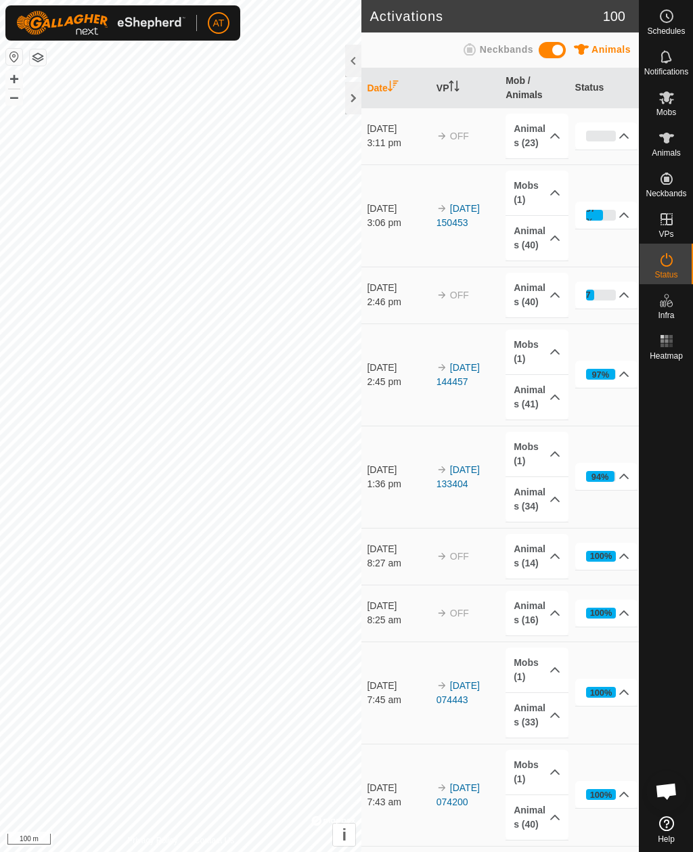
click at [360, 99] on div at bounding box center [353, 98] width 16 height 33
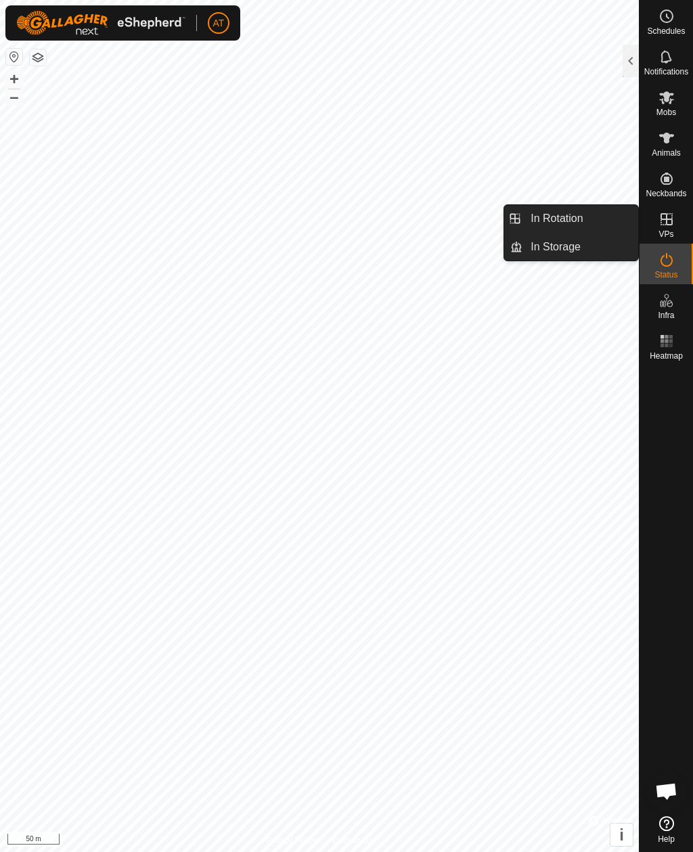
click at [584, 223] on link "In Rotation" at bounding box center [581, 218] width 116 height 27
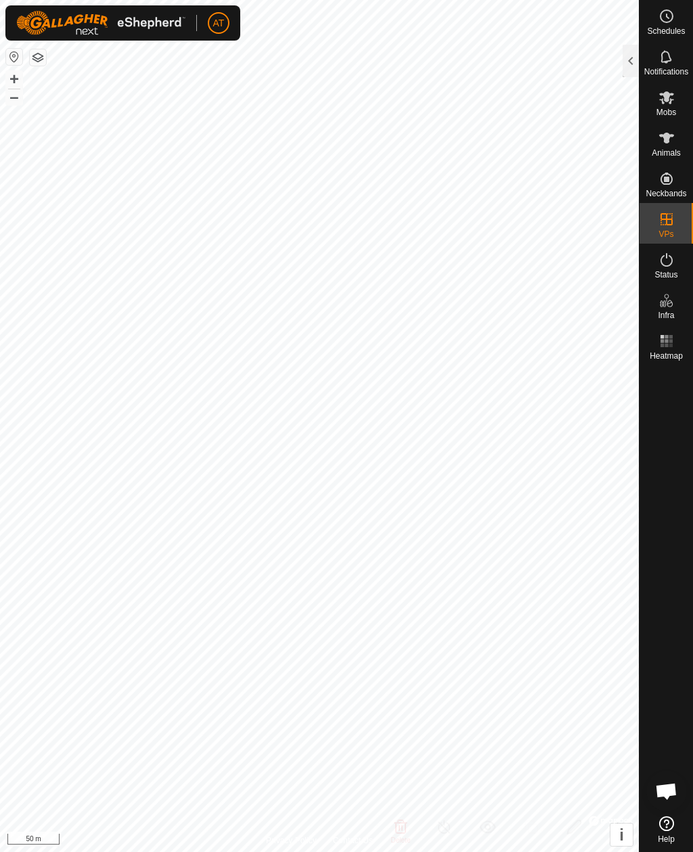
click at [628, 69] on div at bounding box center [631, 61] width 16 height 33
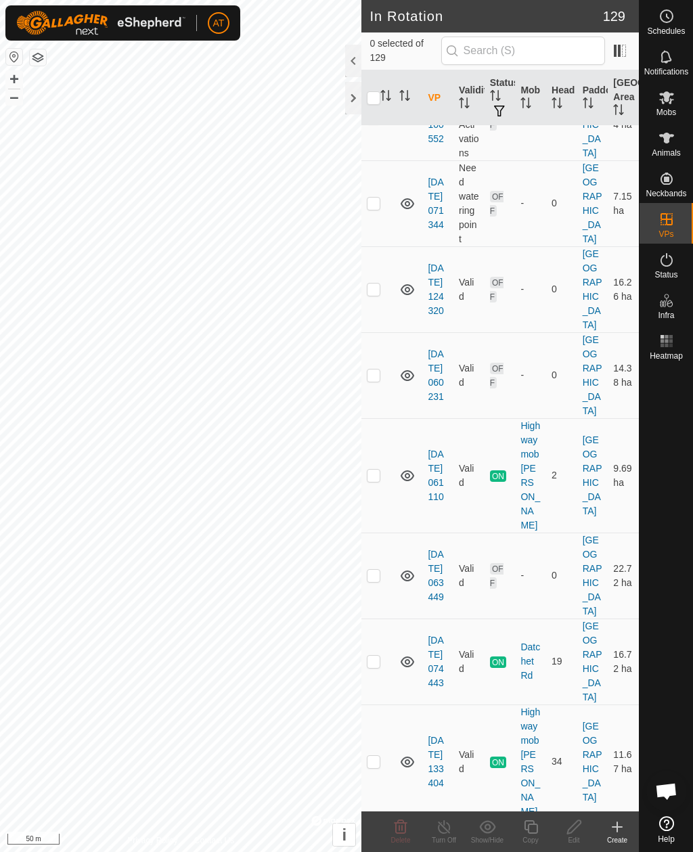
scroll to position [2993, 0]
click at [370, 469] on p-checkbox at bounding box center [374, 474] width 14 height 11
click at [374, 469] on p-checkbox at bounding box center [374, 474] width 14 height 11
checkbox input "false"
click at [383, 704] on td at bounding box center [378, 761] width 33 height 114
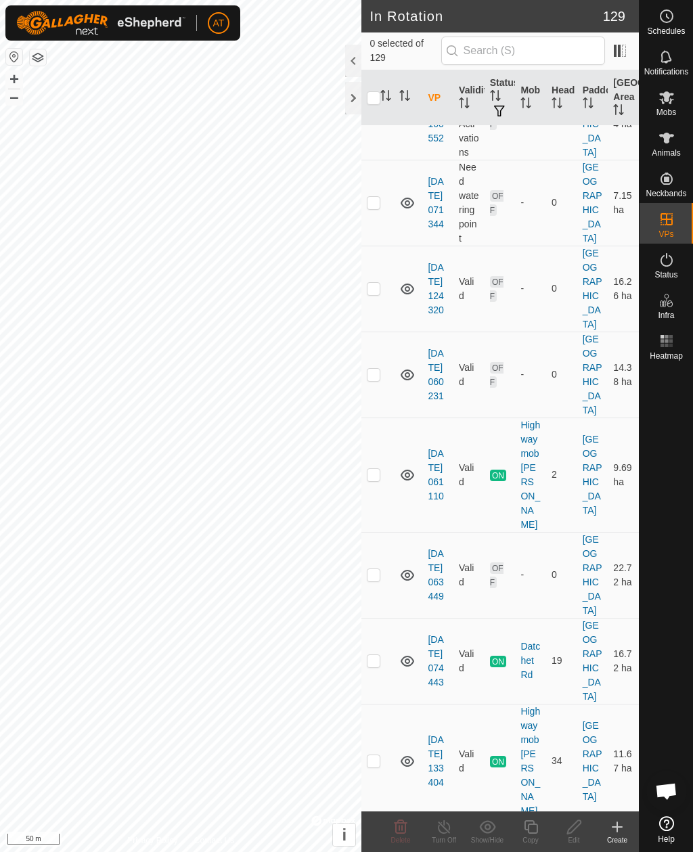
checkbox input "true"
click at [445, 815] on div "Turn Off" at bounding box center [444, 832] width 43 height 41
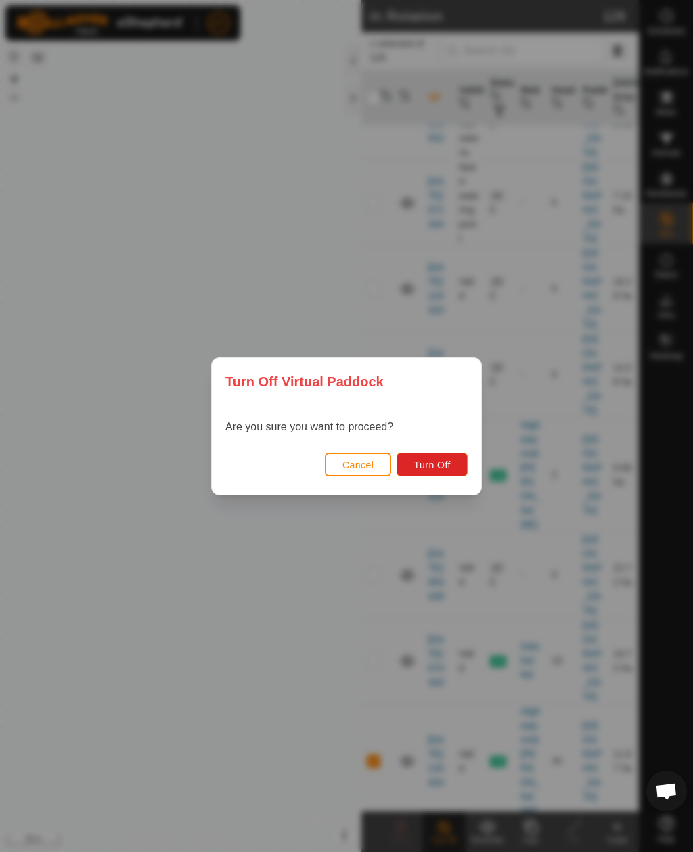
click at [437, 471] on span "Turn Off" at bounding box center [432, 465] width 37 height 11
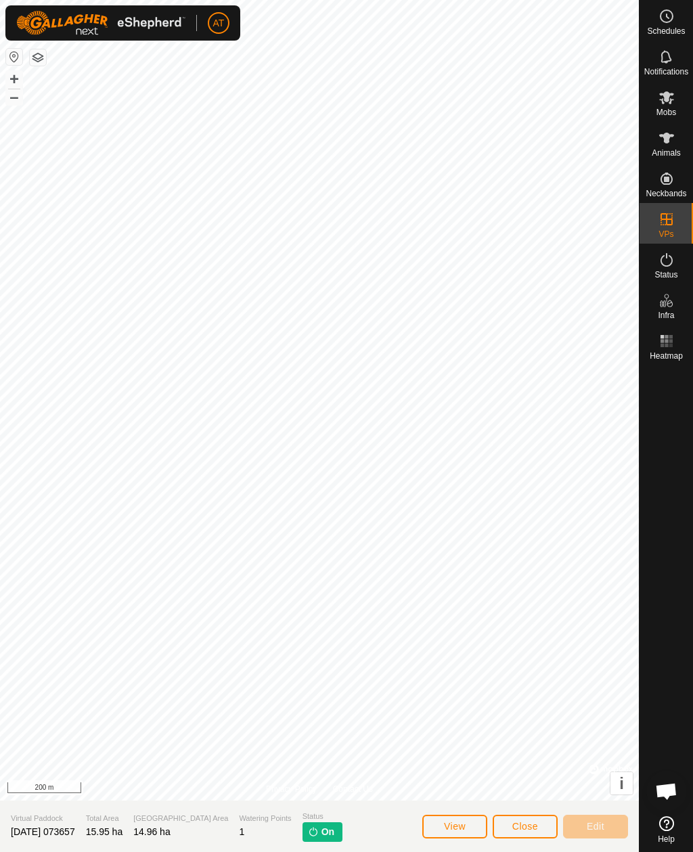
click at [659, 108] on span "Mobs" at bounding box center [667, 112] width 20 height 8
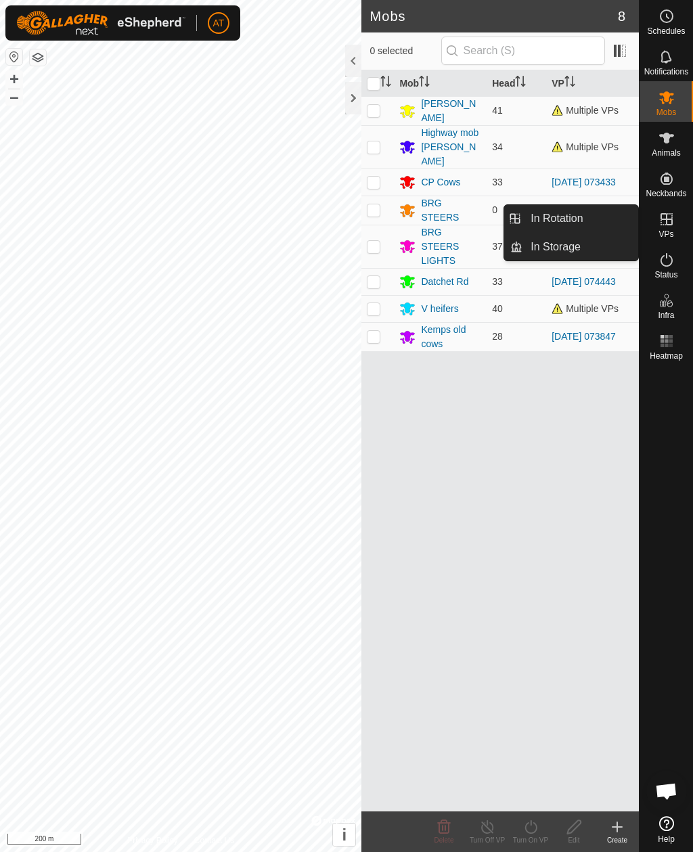
click at [662, 233] on span "VPs" at bounding box center [666, 234] width 15 height 8
click at [574, 223] on span "In Rotation" at bounding box center [557, 219] width 52 height 16
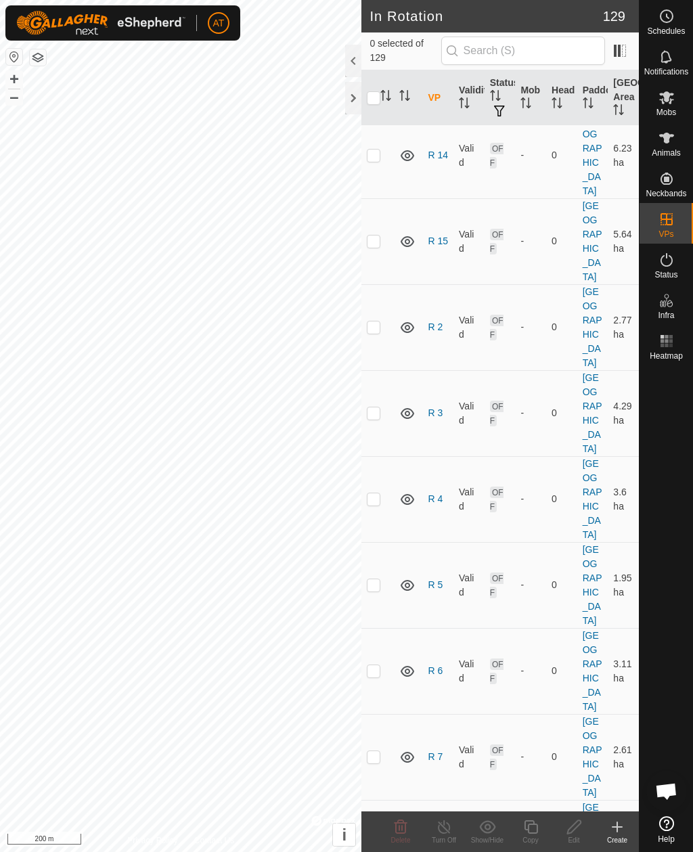
scroll to position [5505, 0]
checkbox input "true"
click at [450, 828] on icon at bounding box center [444, 828] width 12 height 14
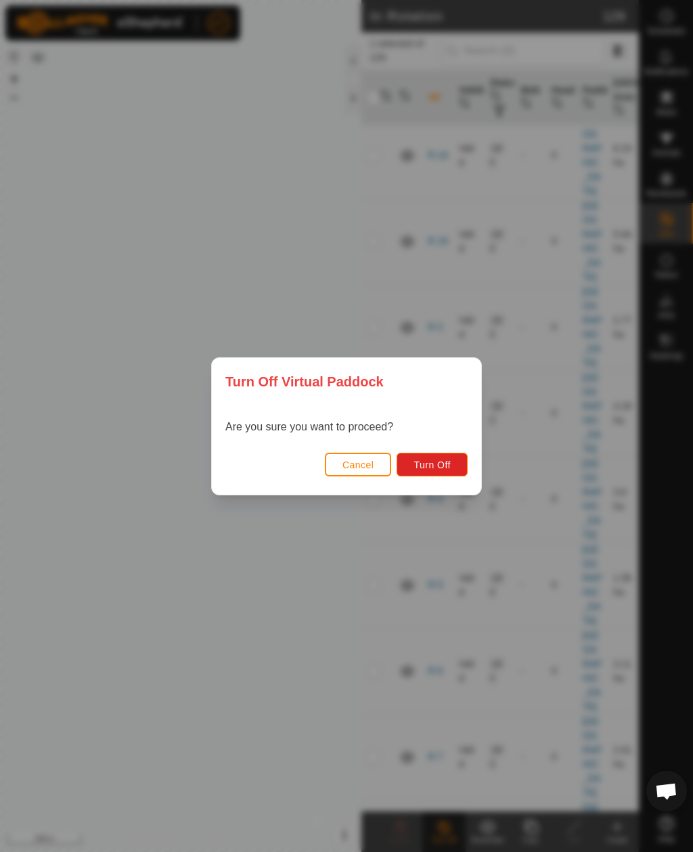
click at [441, 461] on span "Turn Off" at bounding box center [432, 465] width 37 height 11
